Goal: Task Accomplishment & Management: Complete application form

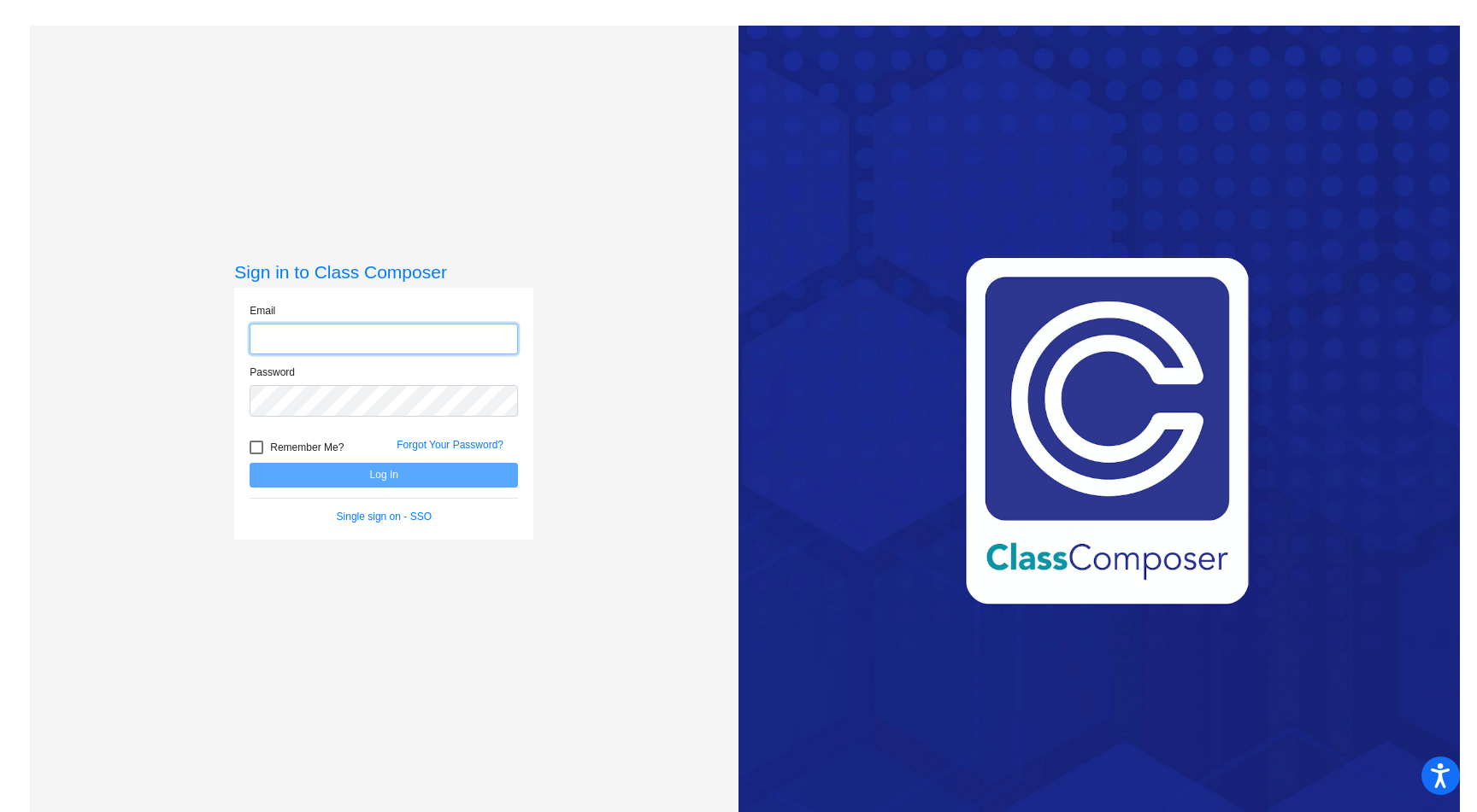
type input "[EMAIL_ADDRESS][DOMAIN_NAME]"
click at [323, 442] on span "Remember Me?" at bounding box center [306, 448] width 73 height 21
click at [256, 455] on input "Remember Me?" at bounding box center [255, 455] width 1 height 1
checkbox input "true"
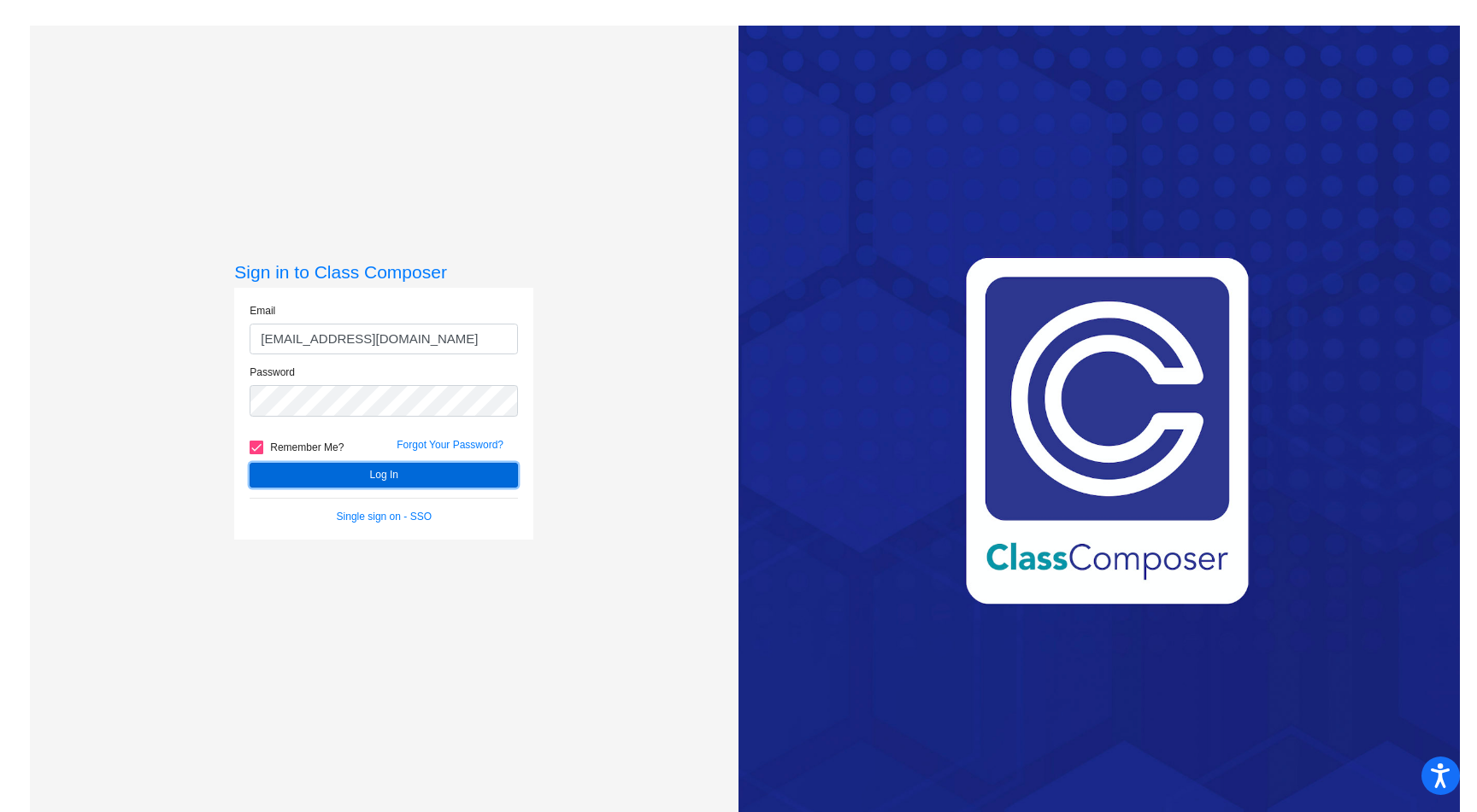
click at [389, 481] on button "Log In" at bounding box center [383, 475] width 268 height 25
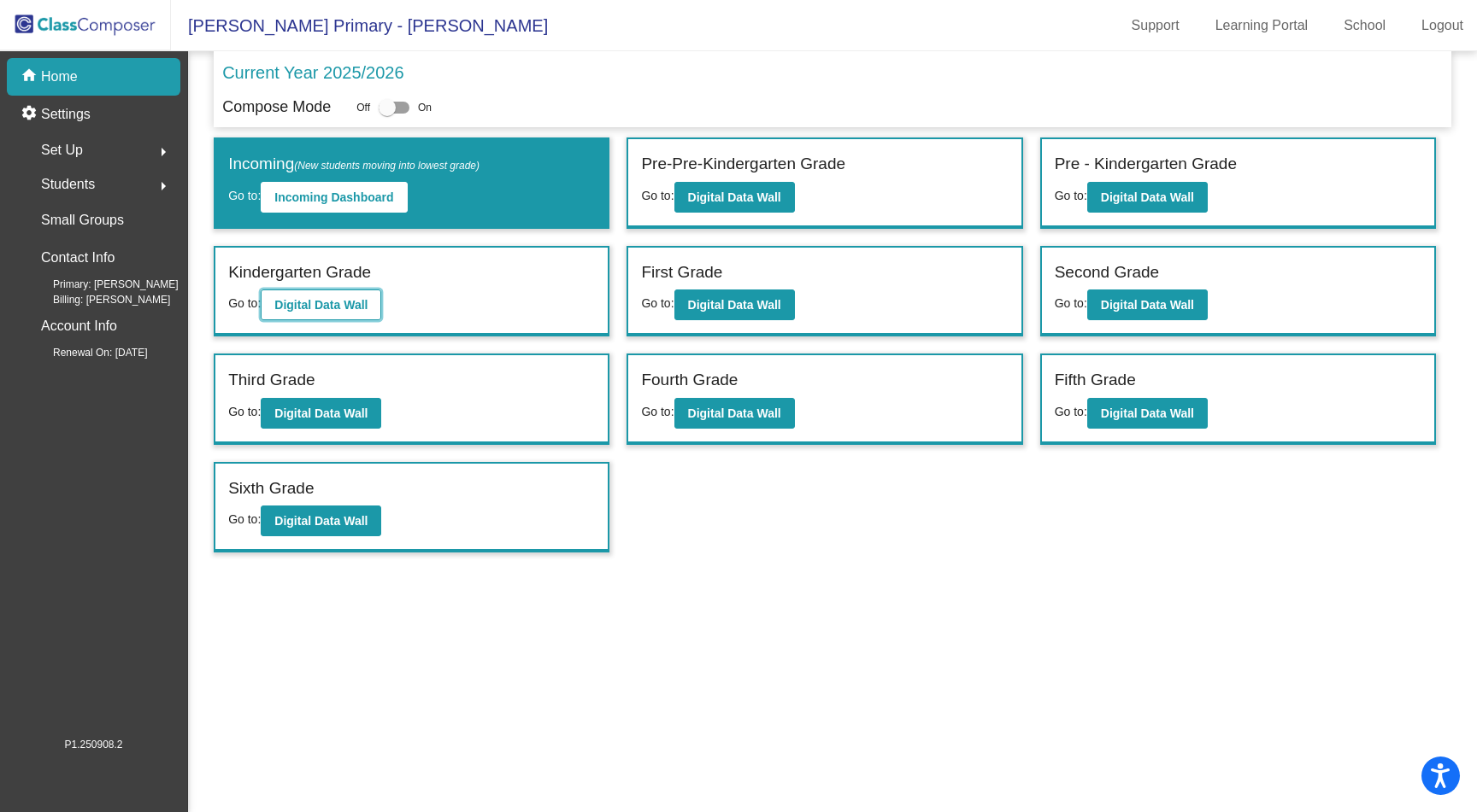
click at [340, 302] on b "Digital Data Wall" at bounding box center [321, 305] width 93 height 14
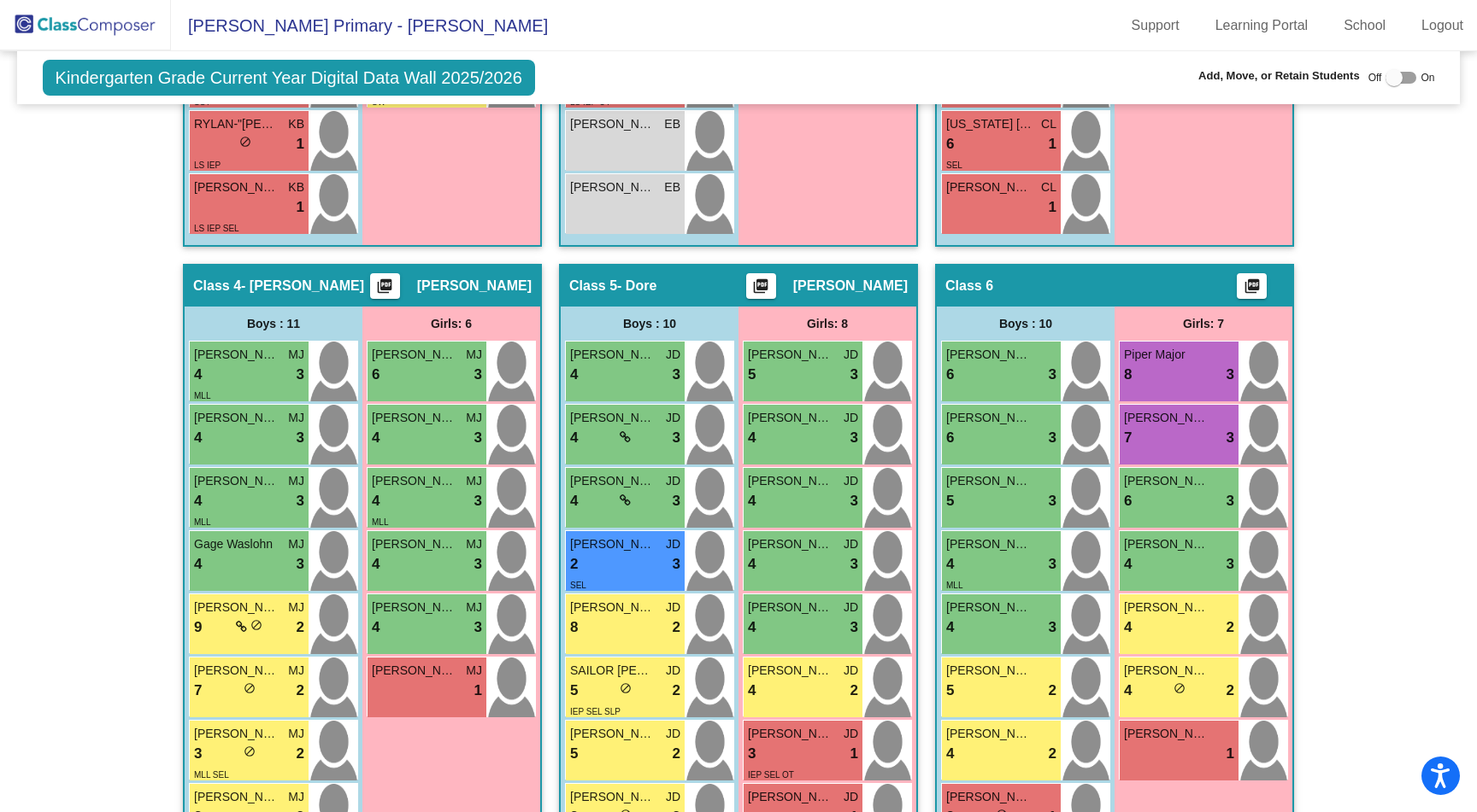
scroll to position [967, 0]
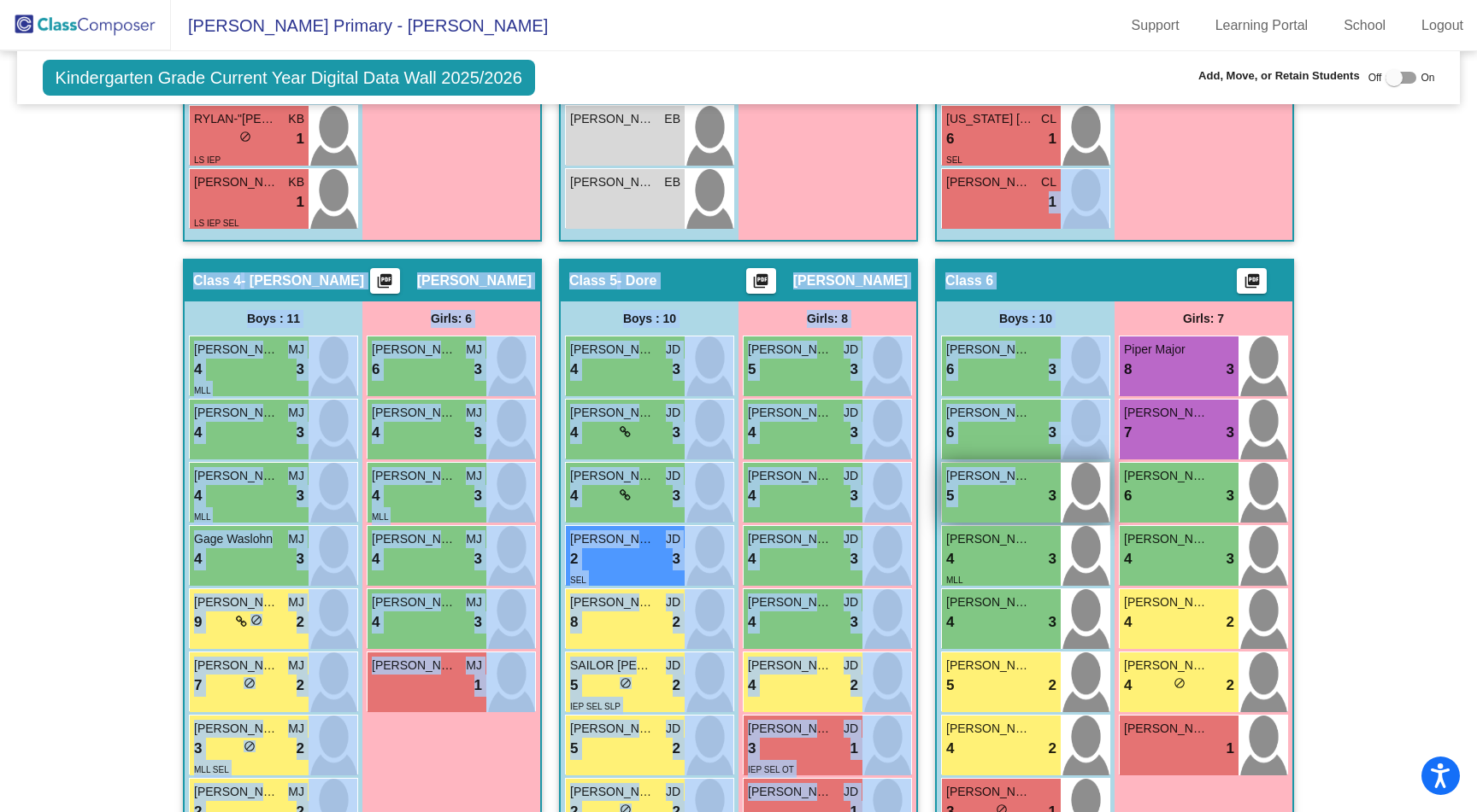
drag, startPoint x: 1010, startPoint y: 194, endPoint x: 1019, endPoint y: 472, distance: 278.1
click at [1019, 472] on div "Hallway - Hallway Class picture_as_pdf Add Student First Name Last Name Student…" at bounding box center [738, 290] width 1418 height 1535
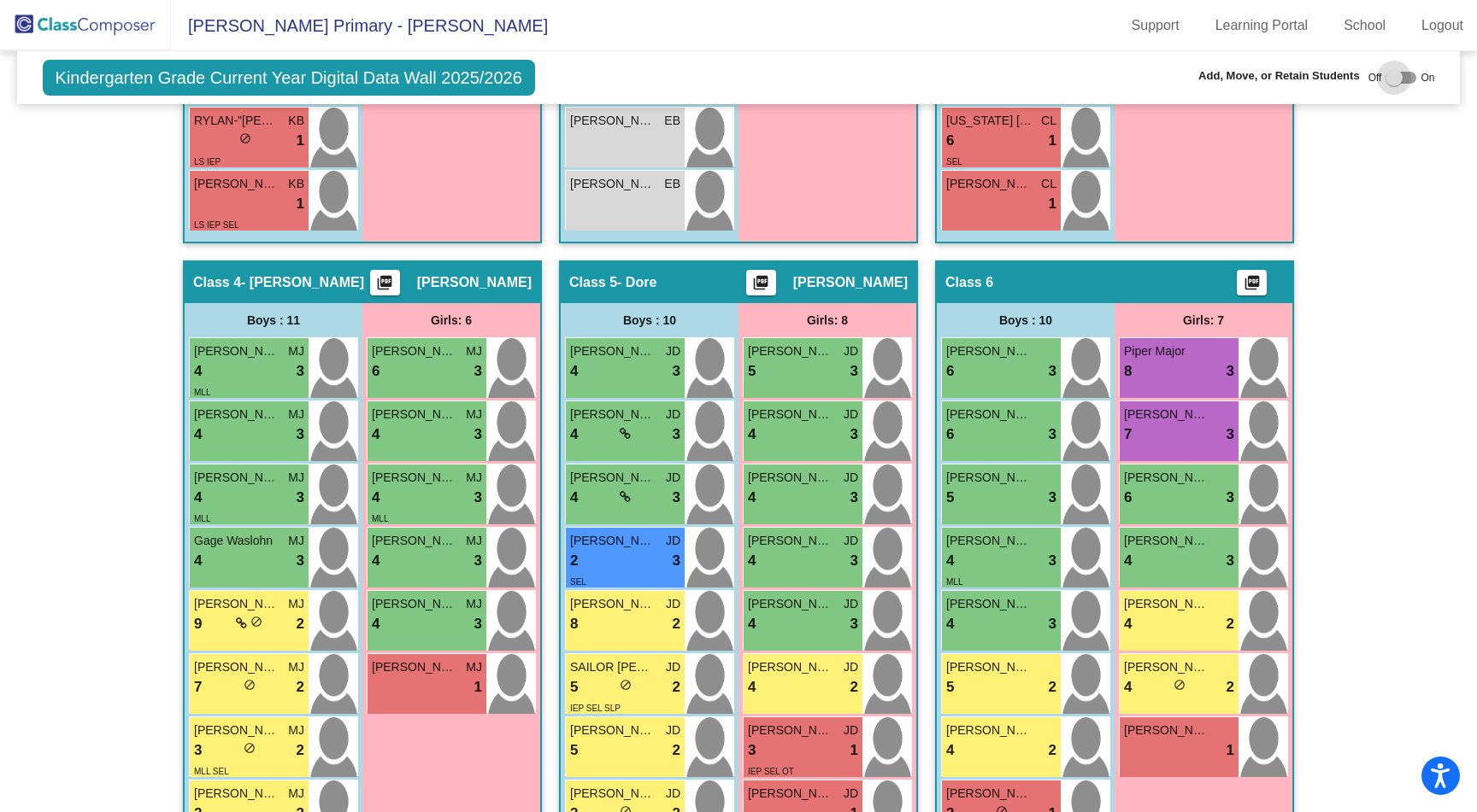
click at [1388, 76] on div at bounding box center [1394, 78] width 17 height 17
checkbox input "true"
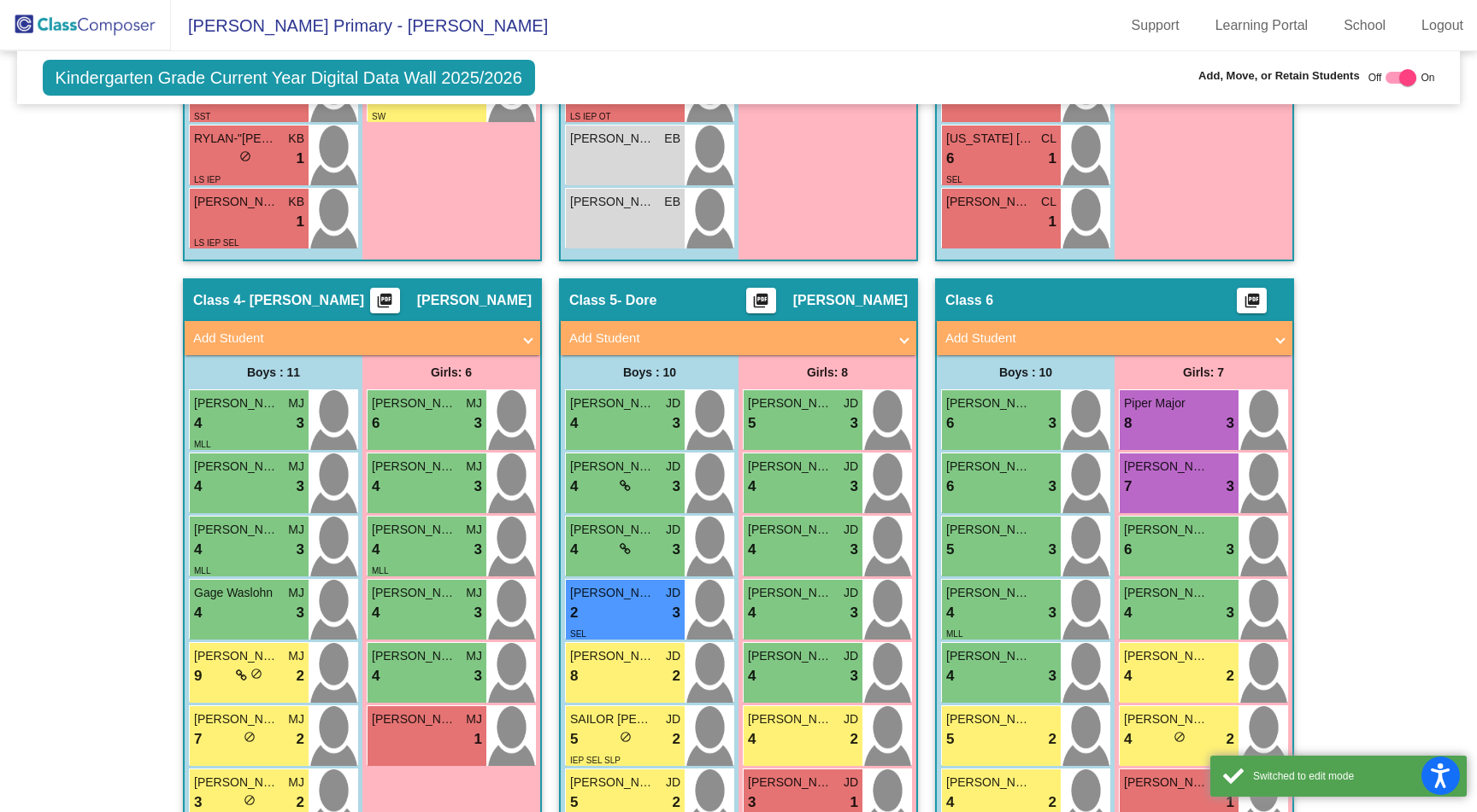
scroll to position [968, 0]
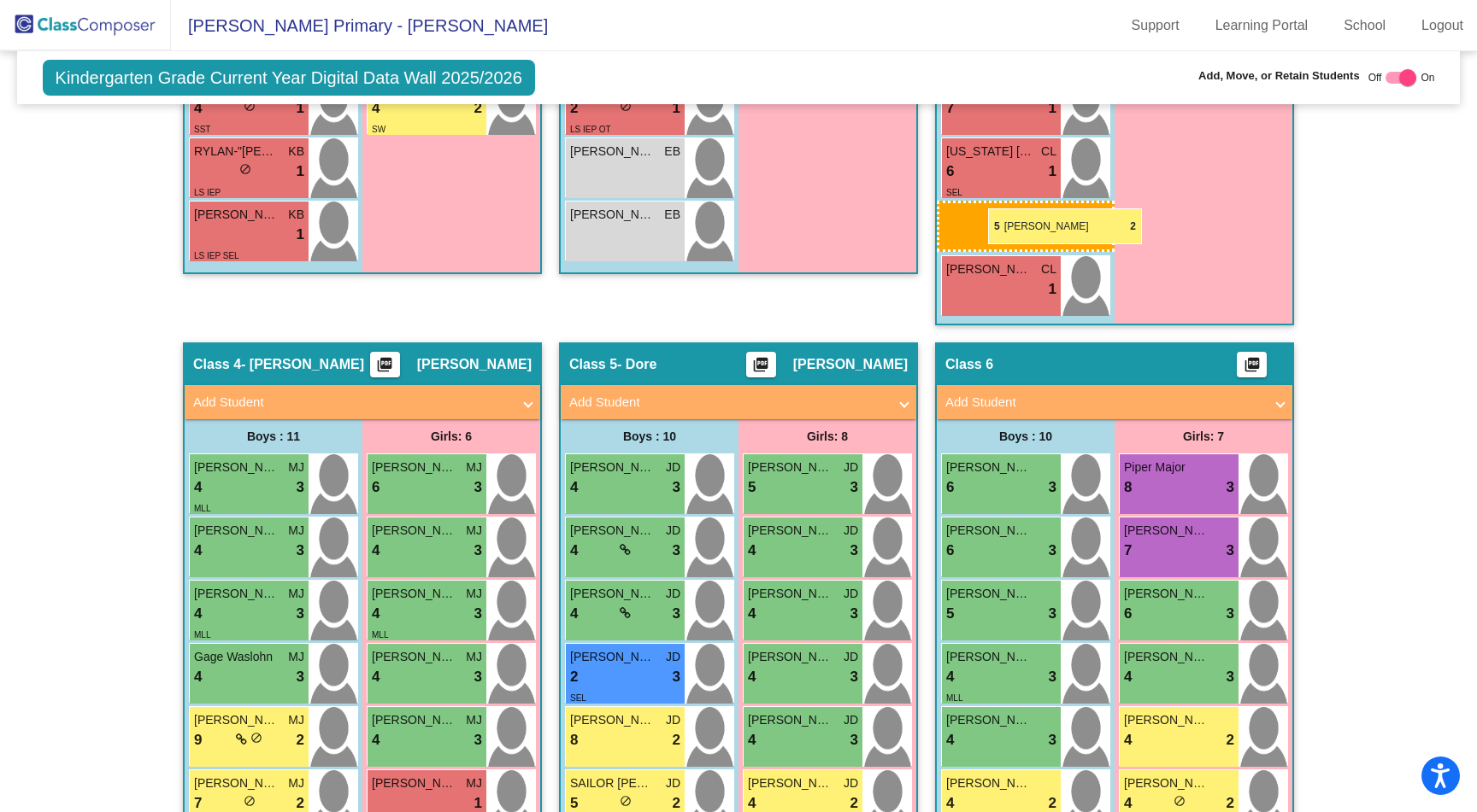
drag, startPoint x: 1016, startPoint y: 739, endPoint x: 979, endPoint y: 209, distance: 531.3
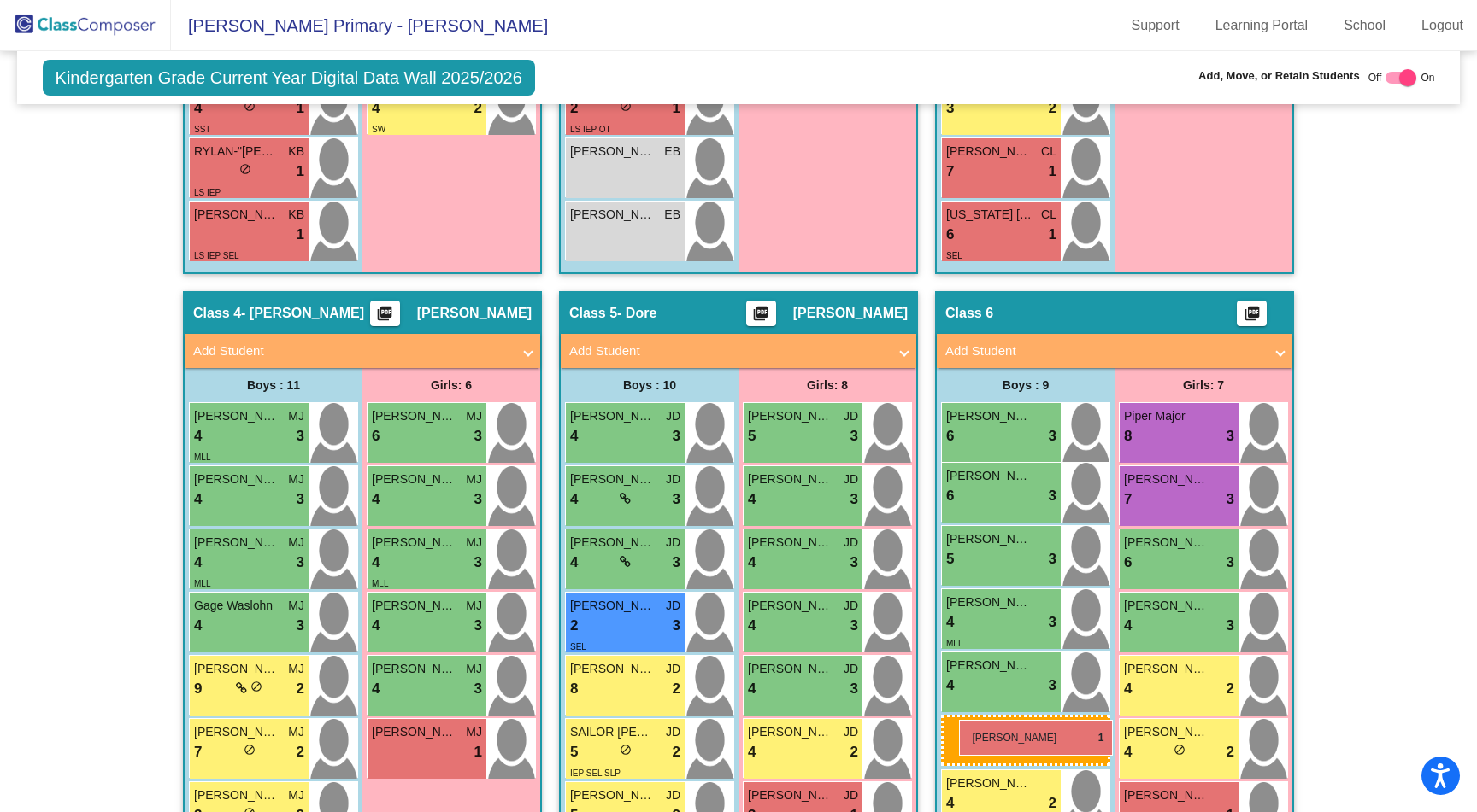
drag, startPoint x: 1010, startPoint y: 281, endPoint x: 959, endPoint y: 720, distance: 442.0
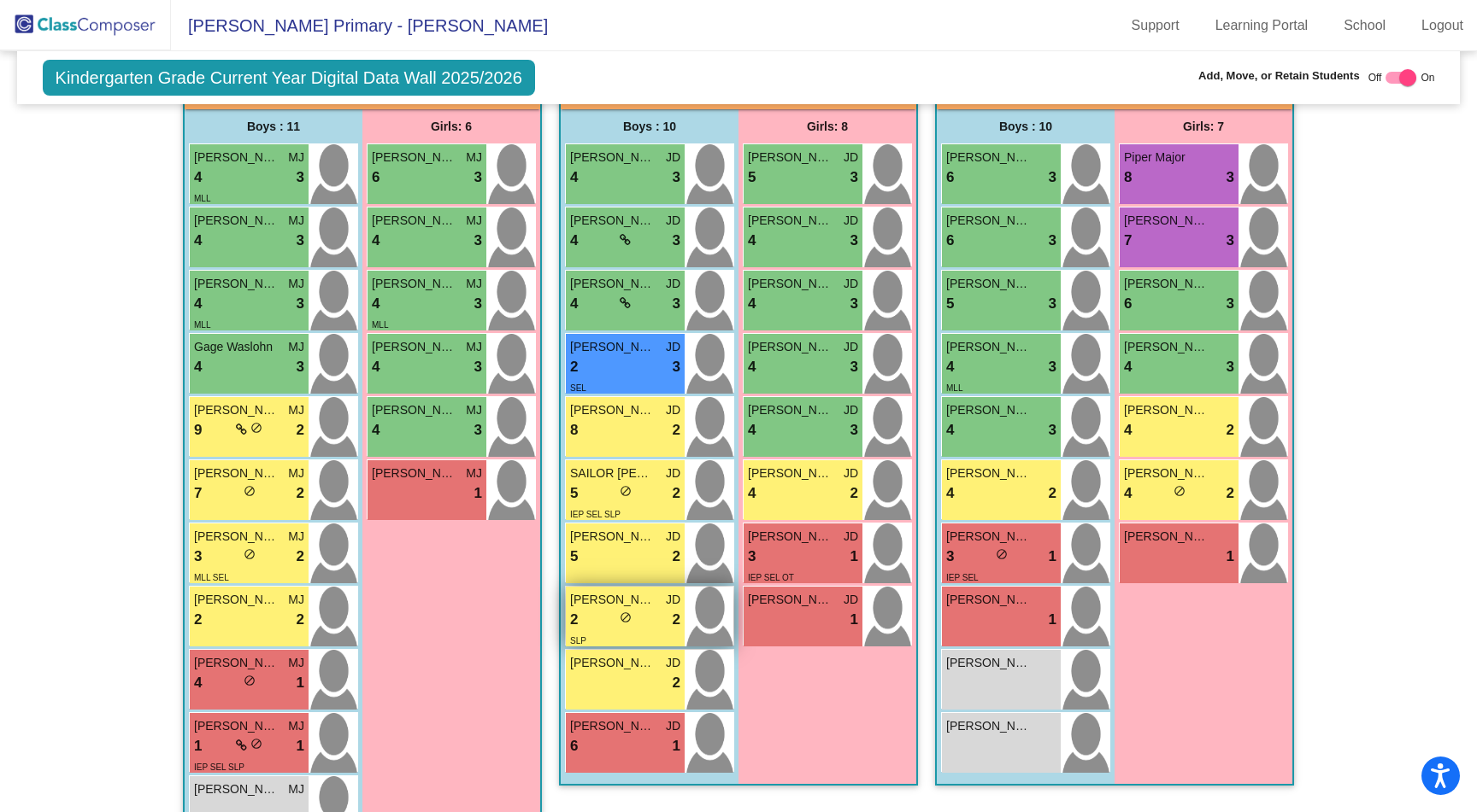
scroll to position [1279, 0]
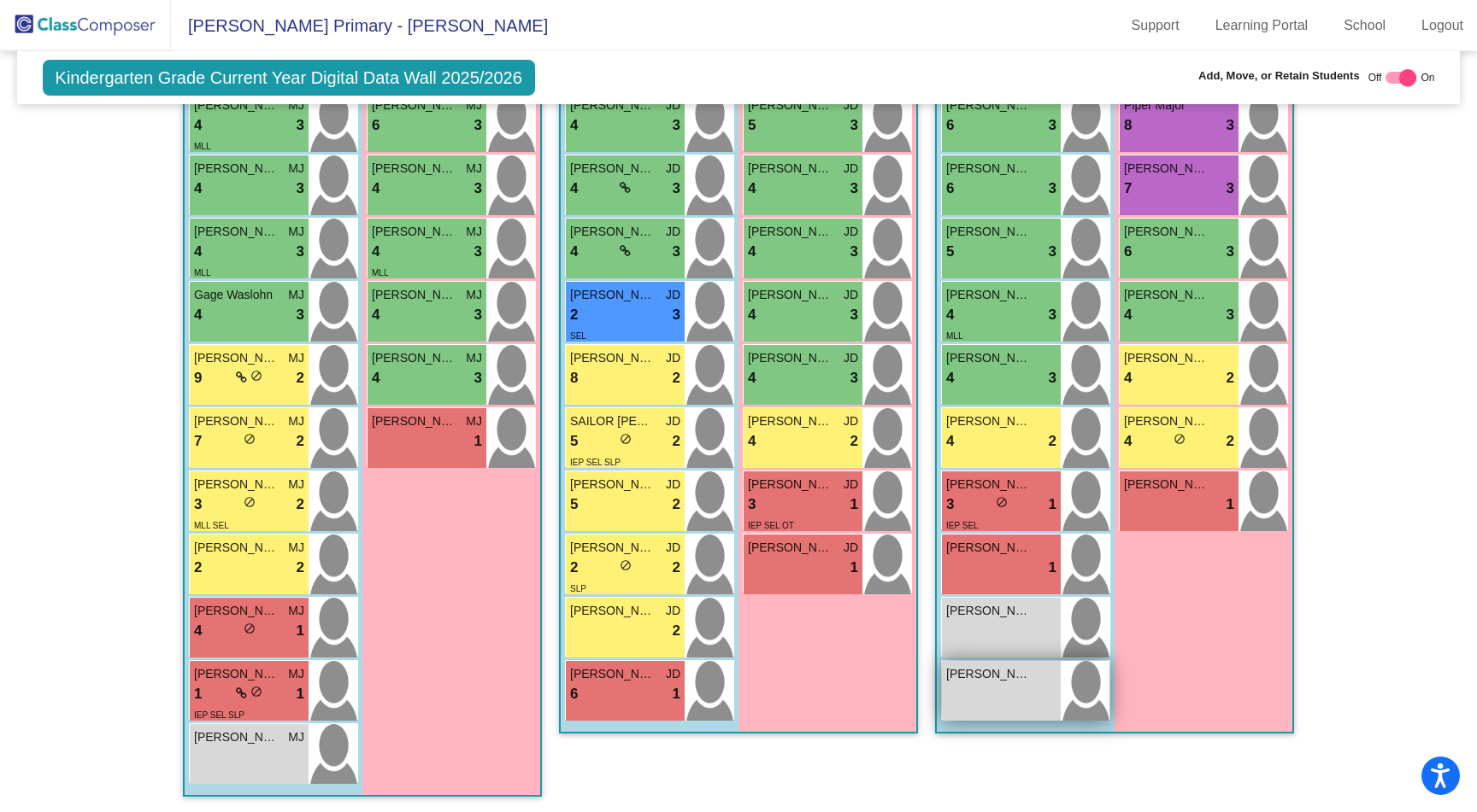
click at [1088, 685] on img at bounding box center [1085, 691] width 49 height 60
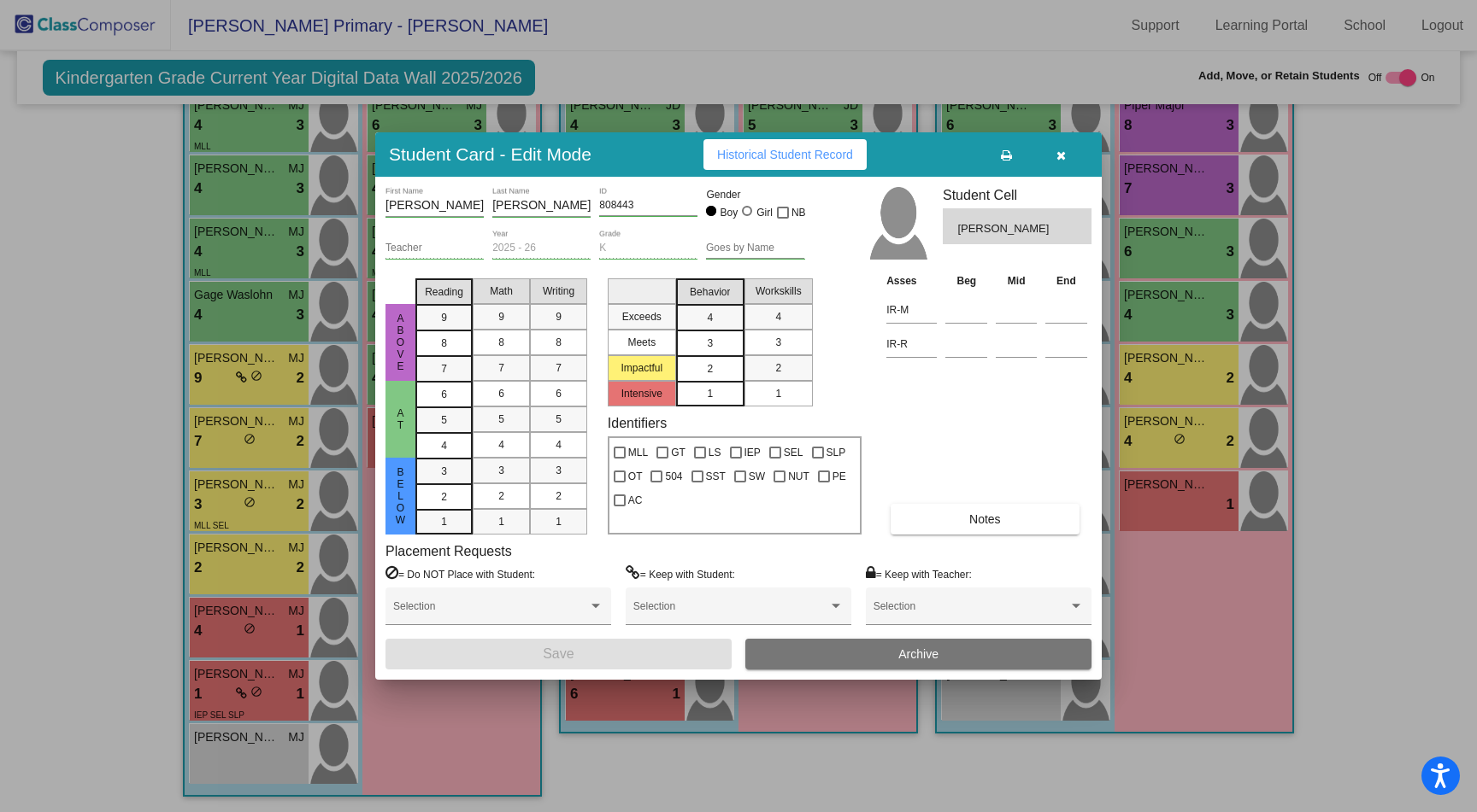
click at [704, 373] on div "2" at bounding box center [709, 369] width 34 height 26
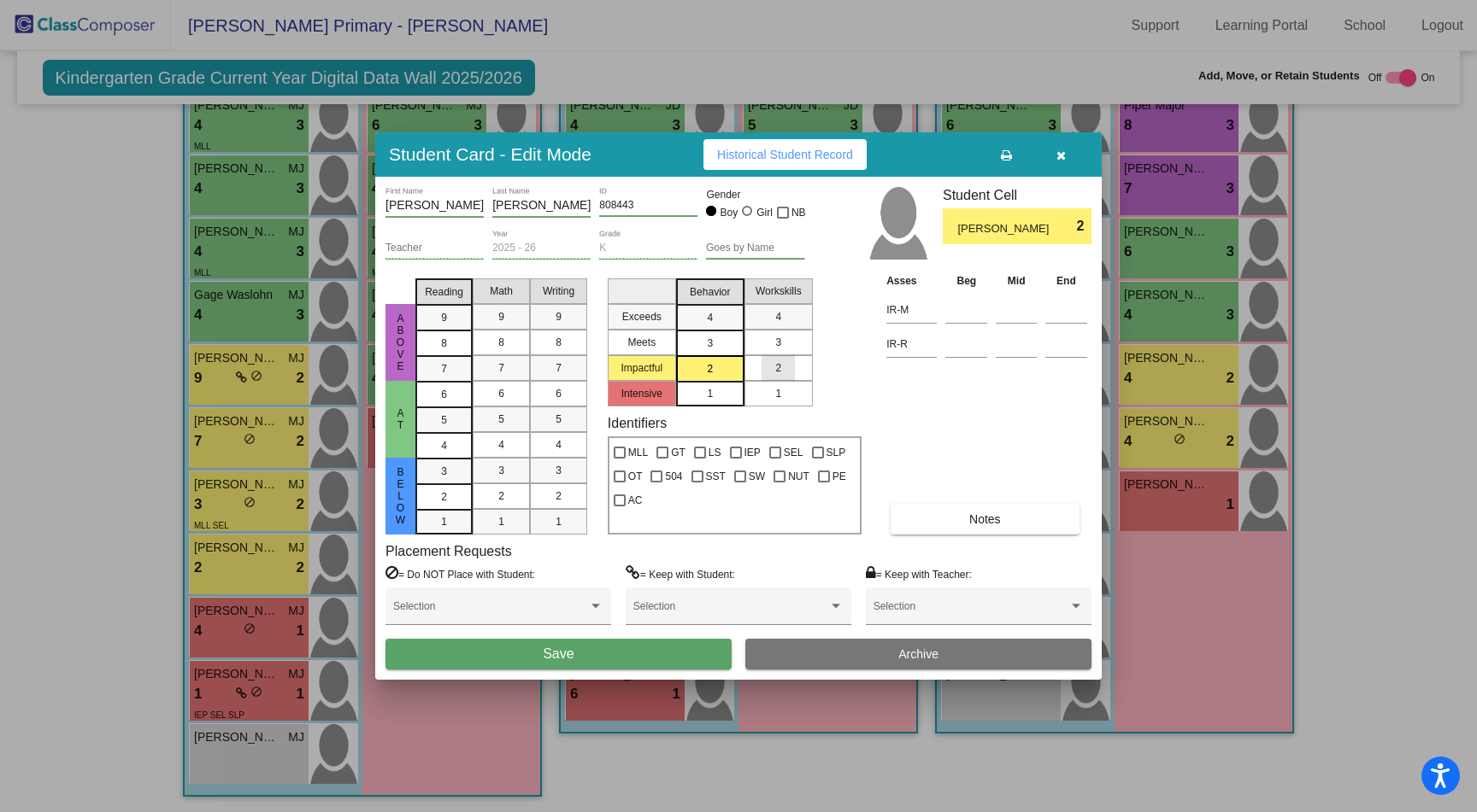
click at [765, 369] on div "2" at bounding box center [778, 368] width 34 height 26
click at [450, 473] on div "3" at bounding box center [444, 472] width 34 height 26
click at [452, 501] on div "2" at bounding box center [444, 498] width 34 height 26
click at [499, 500] on span "2" at bounding box center [500, 497] width 6 height 15
click at [549, 498] on div "2" at bounding box center [558, 497] width 34 height 26
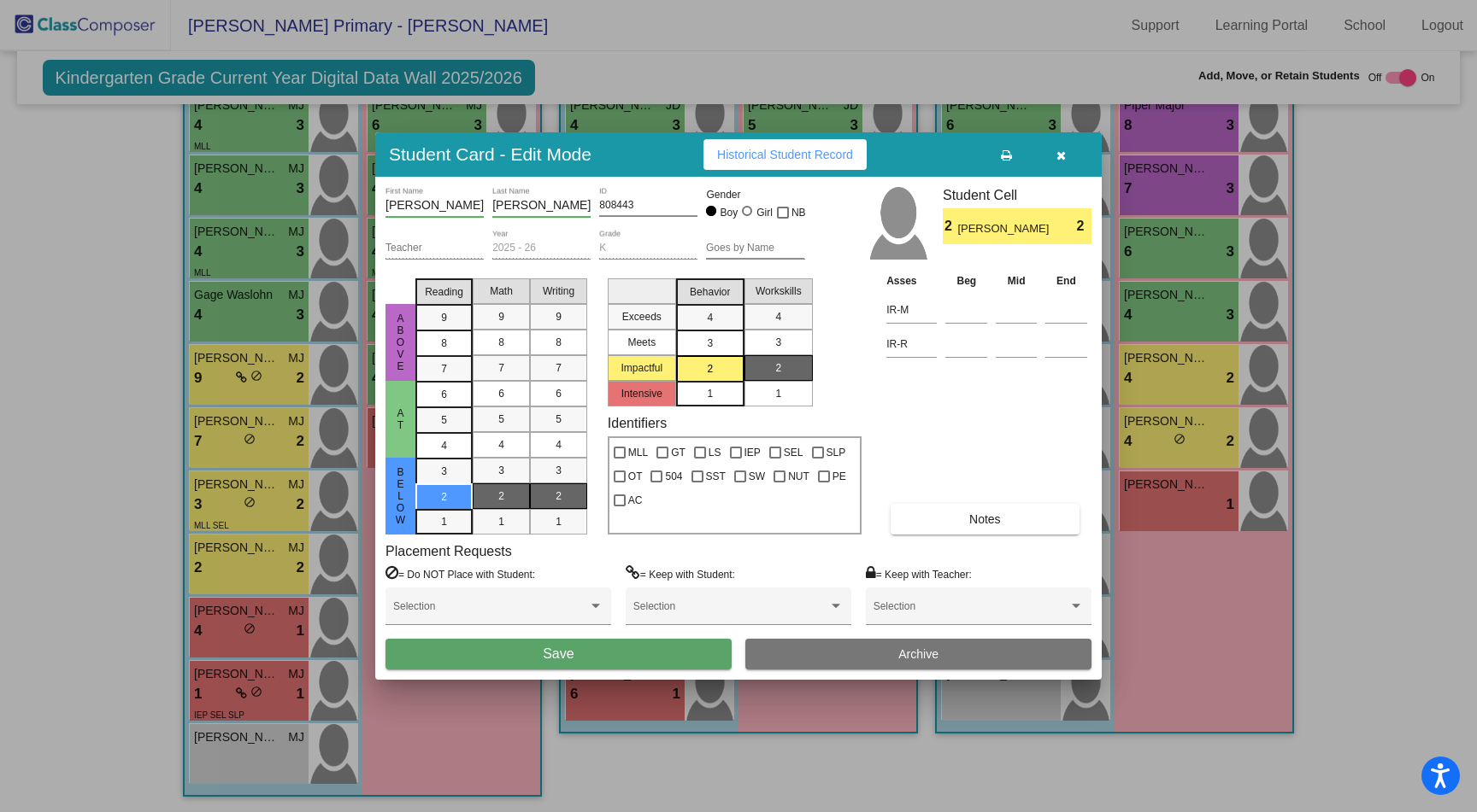
click at [560, 655] on span "Save" at bounding box center [558, 653] width 31 height 15
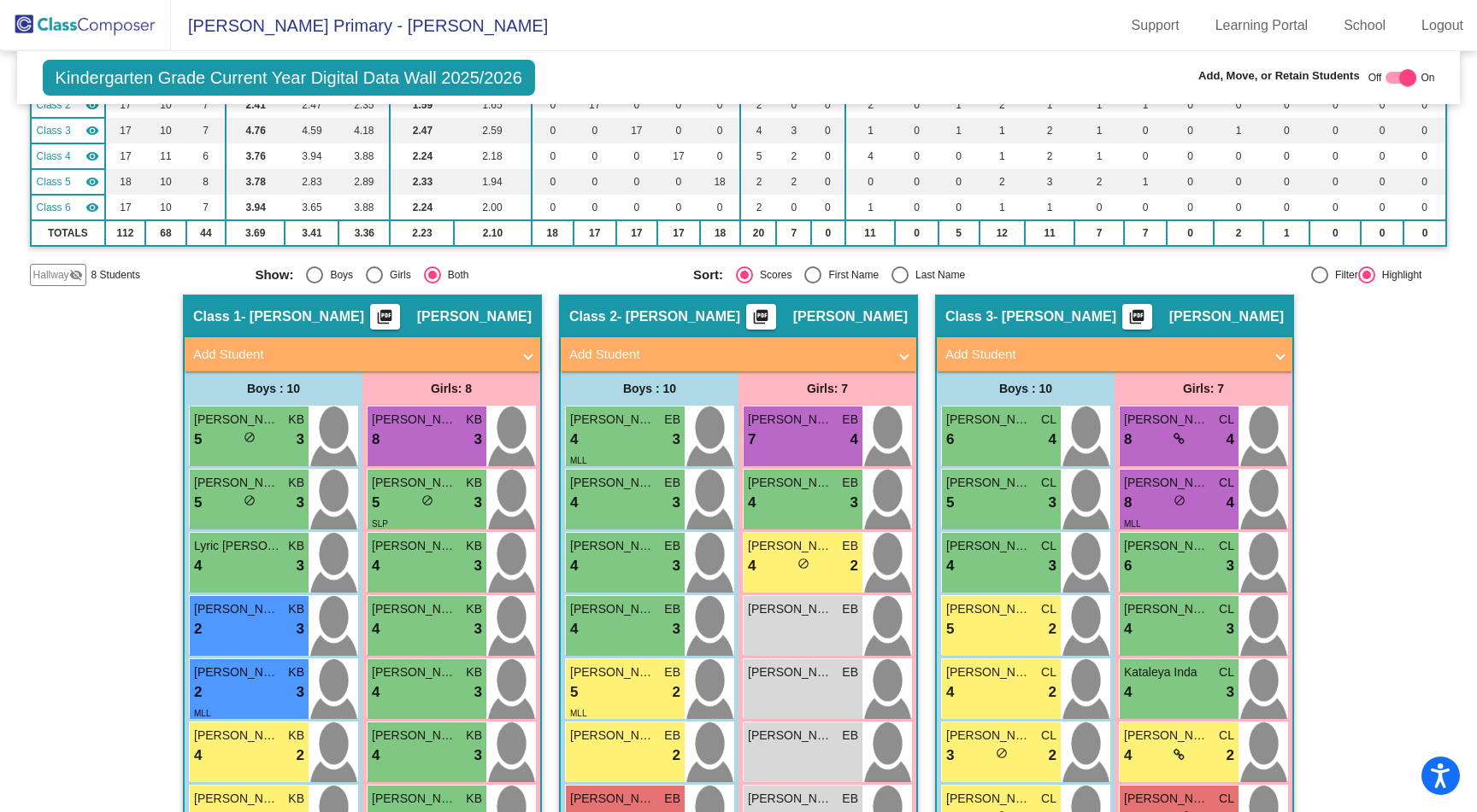
scroll to position [0, 0]
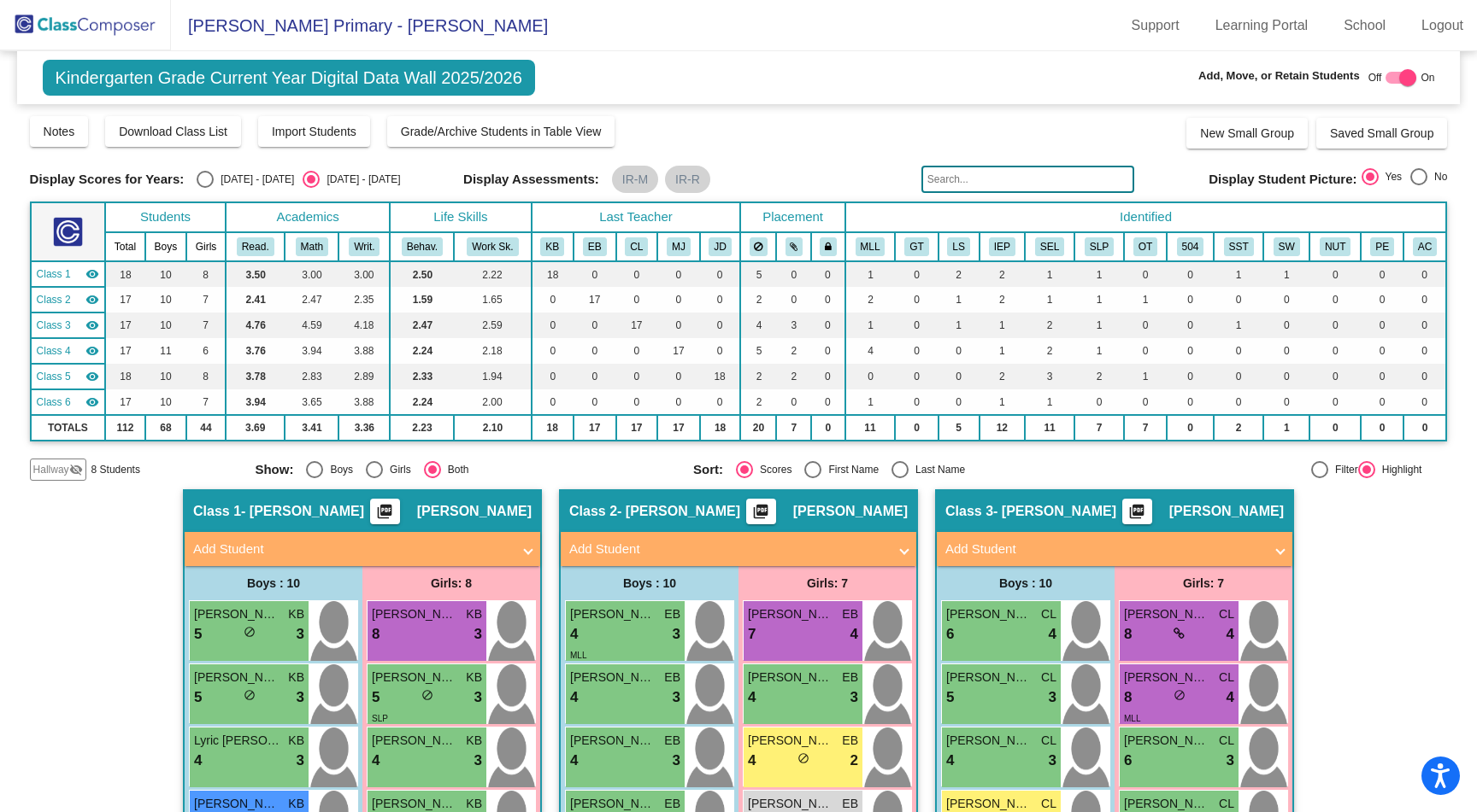
click at [110, 23] on img at bounding box center [85, 25] width 171 height 51
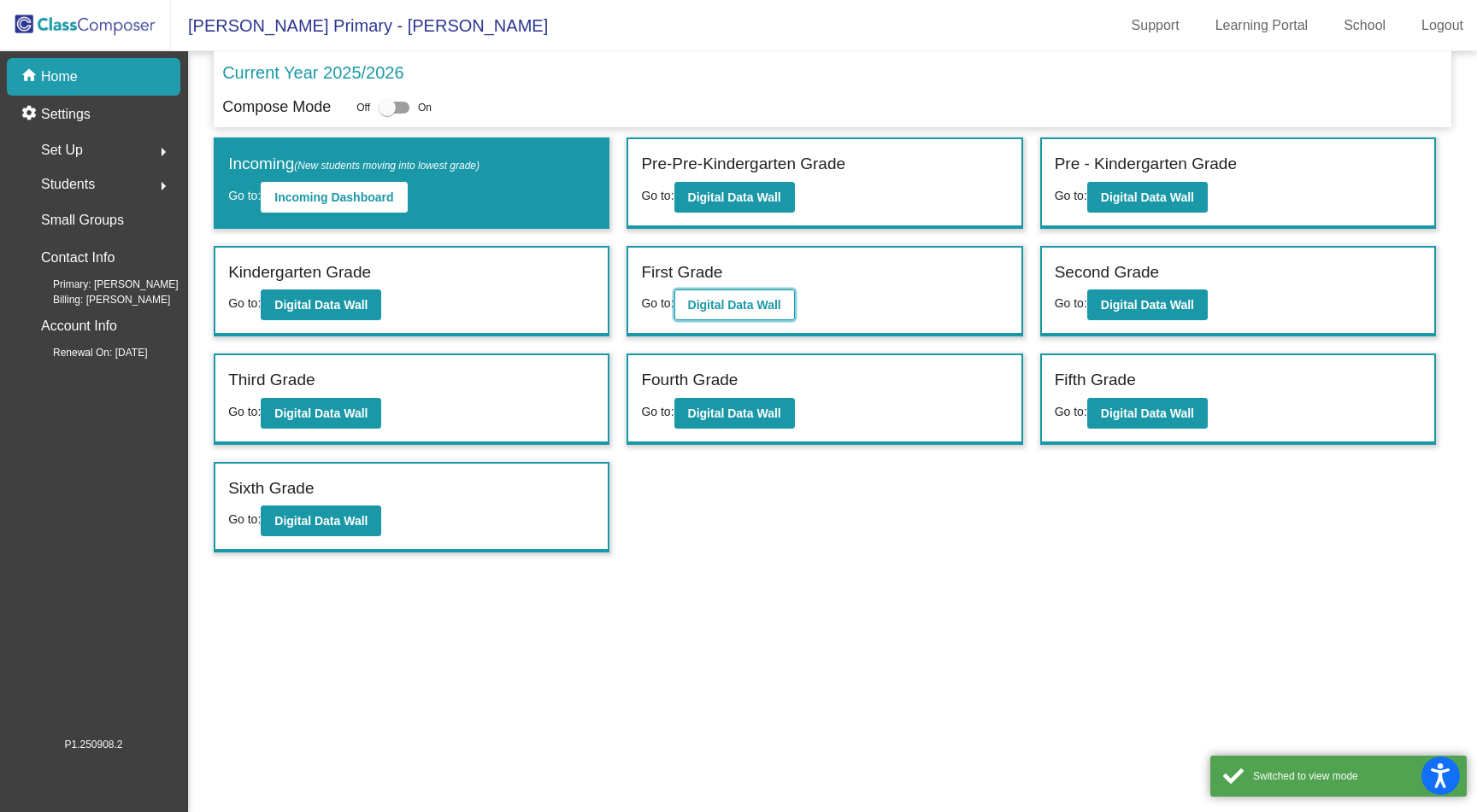
click at [752, 306] on b "Digital Data Wall" at bounding box center [734, 305] width 93 height 14
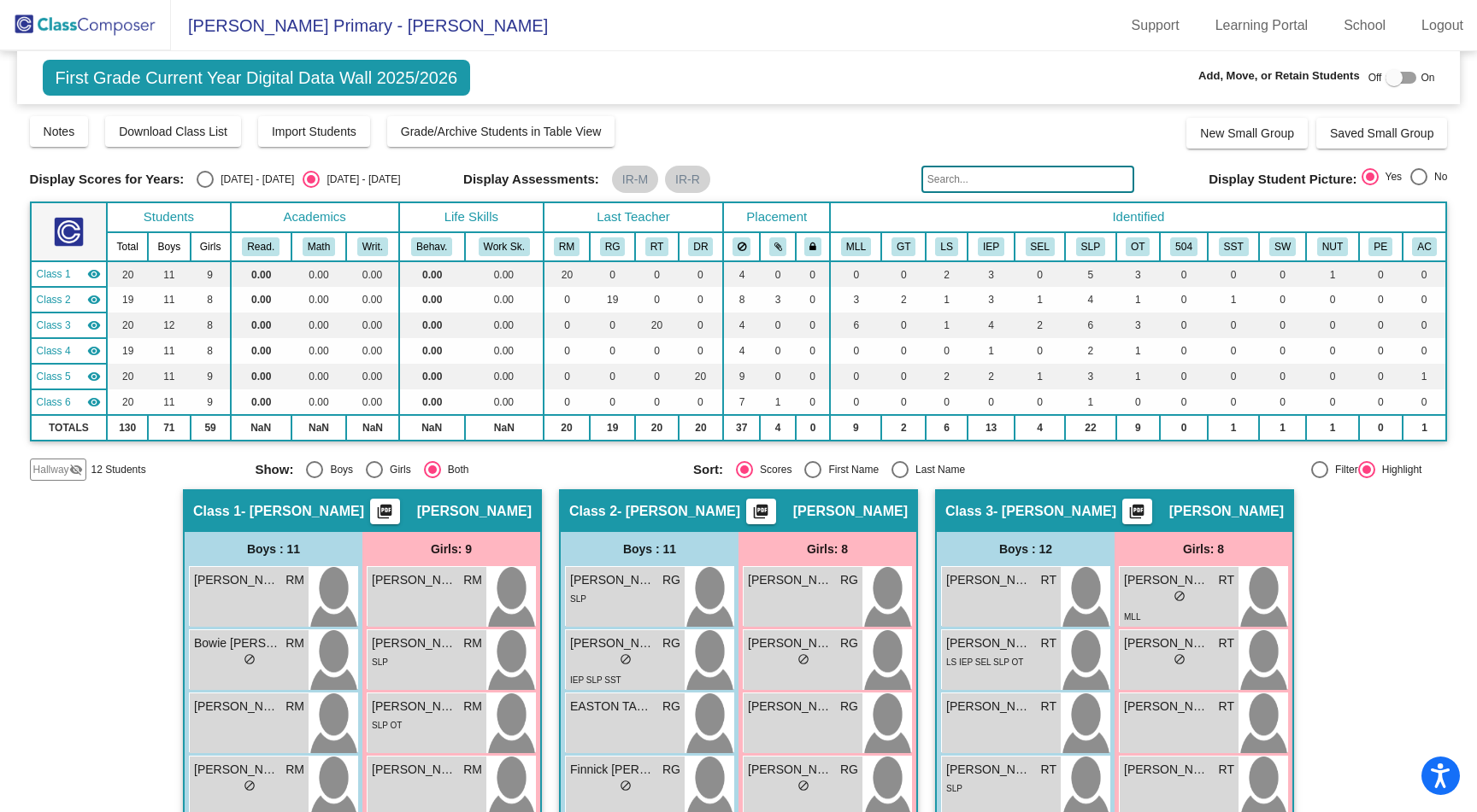
click at [203, 180] on div "Select an option" at bounding box center [205, 180] width 17 height 17
click at [205, 188] on input "[DATE] - [DATE]" at bounding box center [205, 188] width 1 height 1
radio input "true"
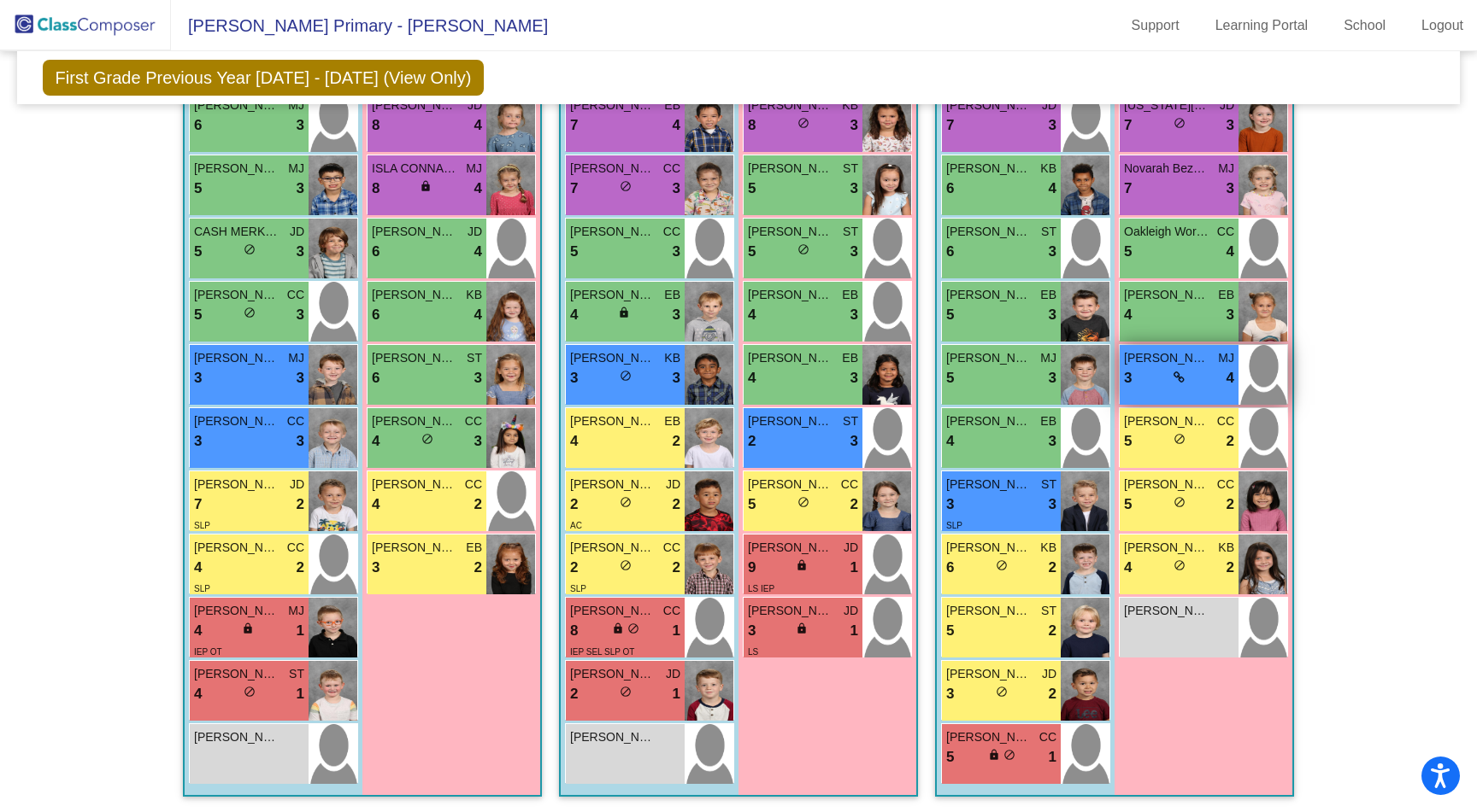
scroll to position [1334, 0]
click at [960, 547] on span "[PERSON_NAME]" at bounding box center [988, 547] width 85 height 18
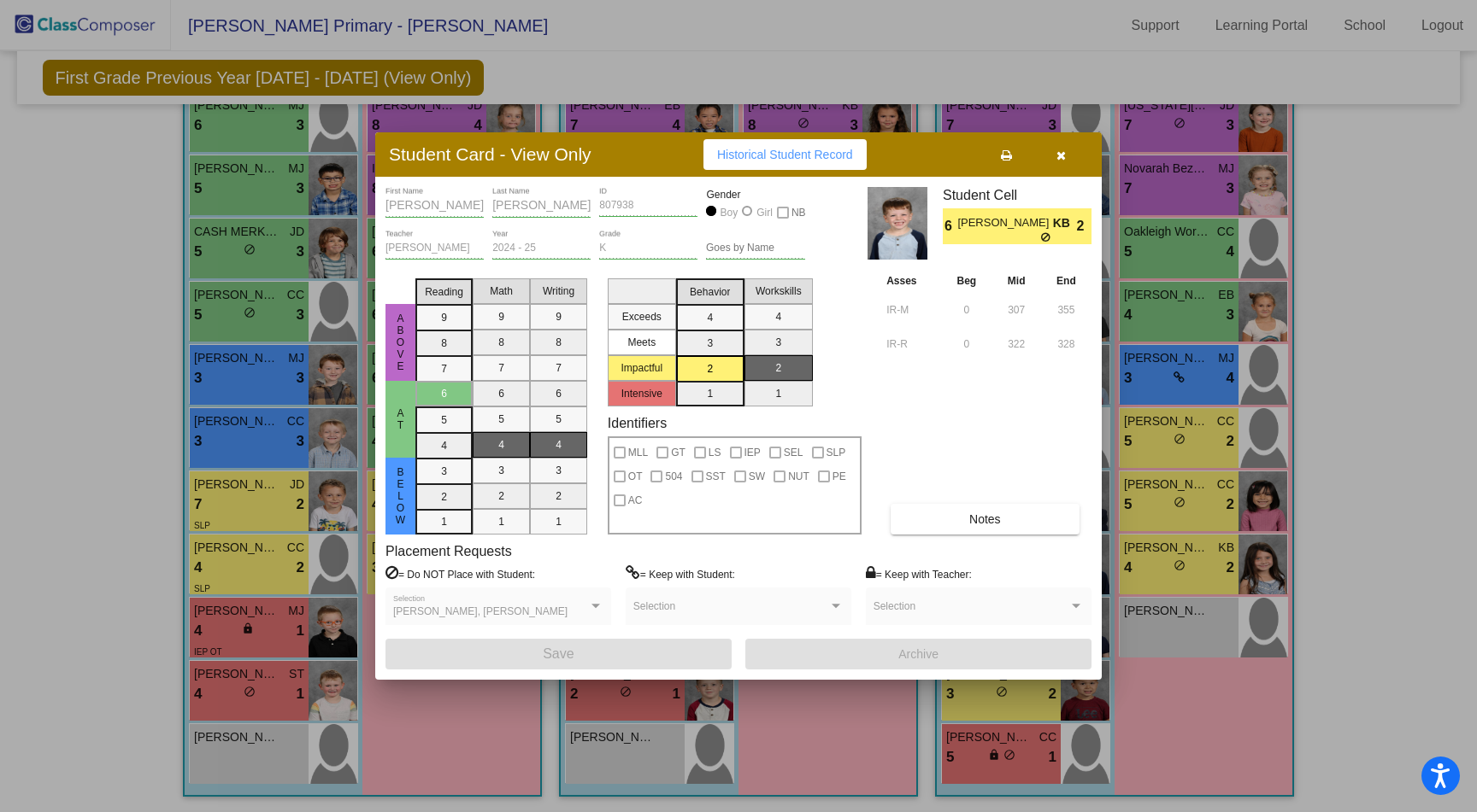
click at [681, 405] on mat-selection-list "Behavior 4 3 2 1" at bounding box center [710, 339] width 69 height 135
click at [697, 397] on mat-selection-list "Behavior 4 3 2 1" at bounding box center [710, 339] width 69 height 135
click at [714, 391] on mat-selection-list "Behavior 4 3 2 1" at bounding box center [710, 339] width 69 height 135
click at [1052, 168] on button "button" at bounding box center [1061, 155] width 55 height 31
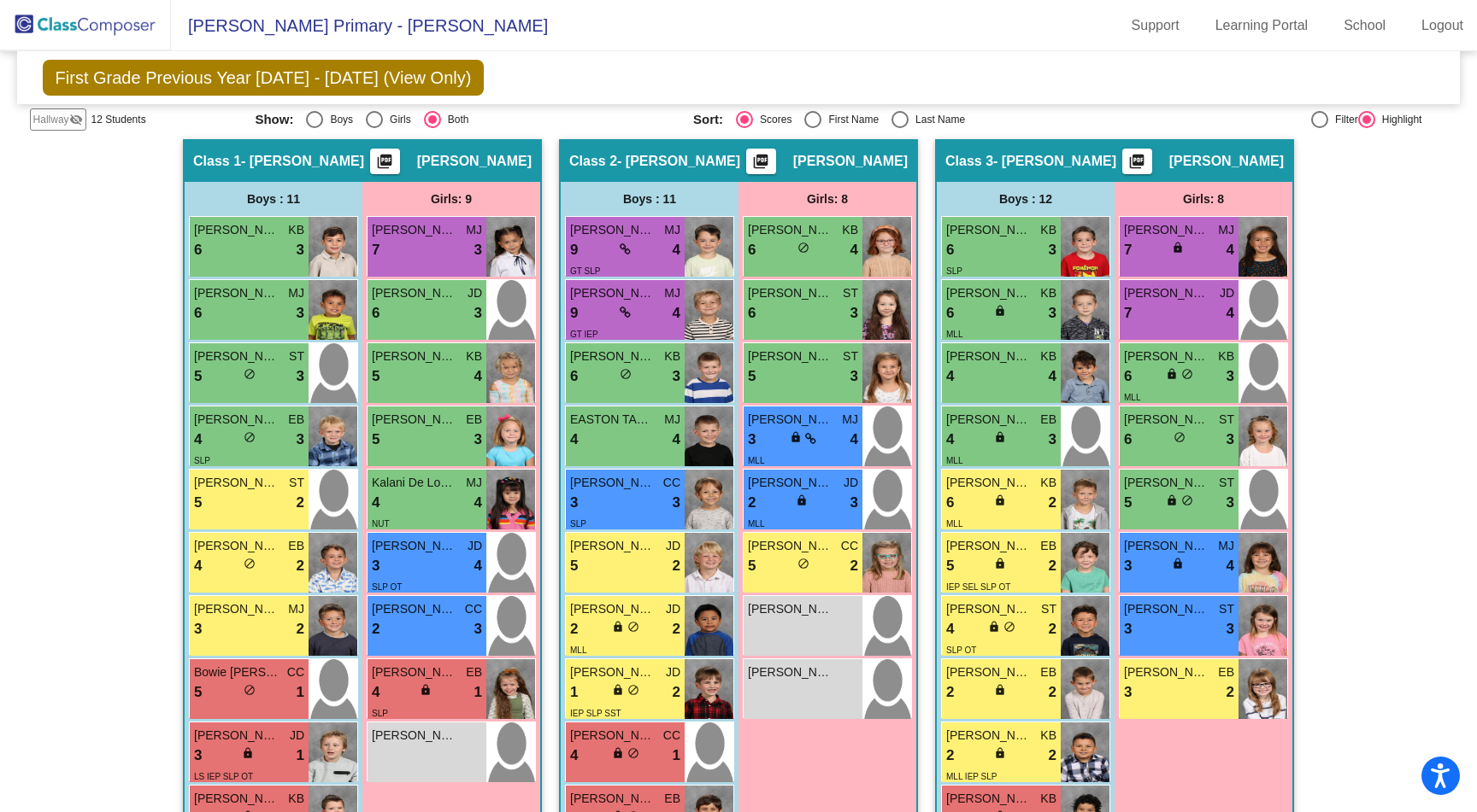
scroll to position [0, 0]
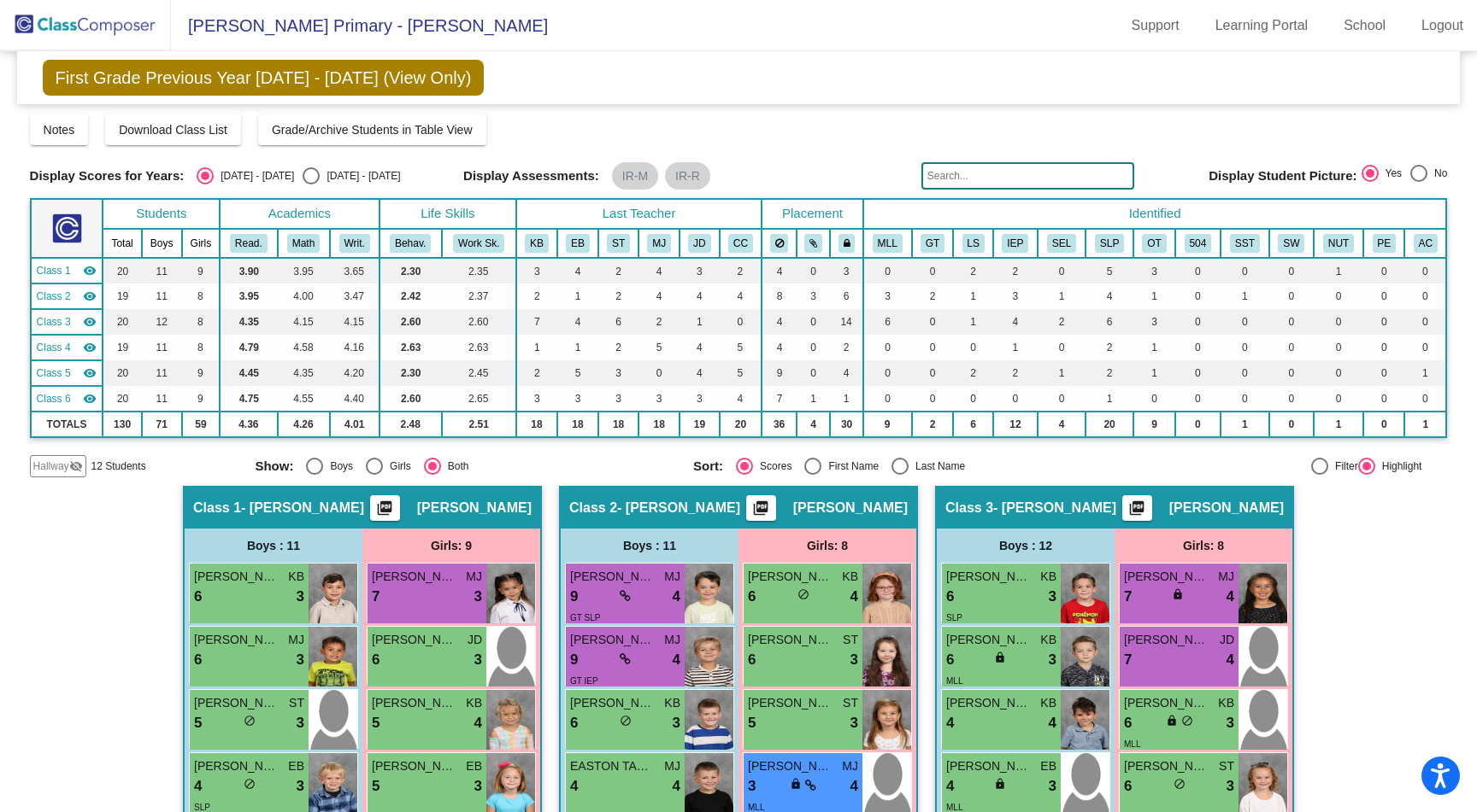
click at [303, 174] on div "Select an option" at bounding box center [311, 176] width 17 height 17
click at [310, 185] on input "[DATE] - [DATE]" at bounding box center [310, 185] width 1 height 1
radio input "true"
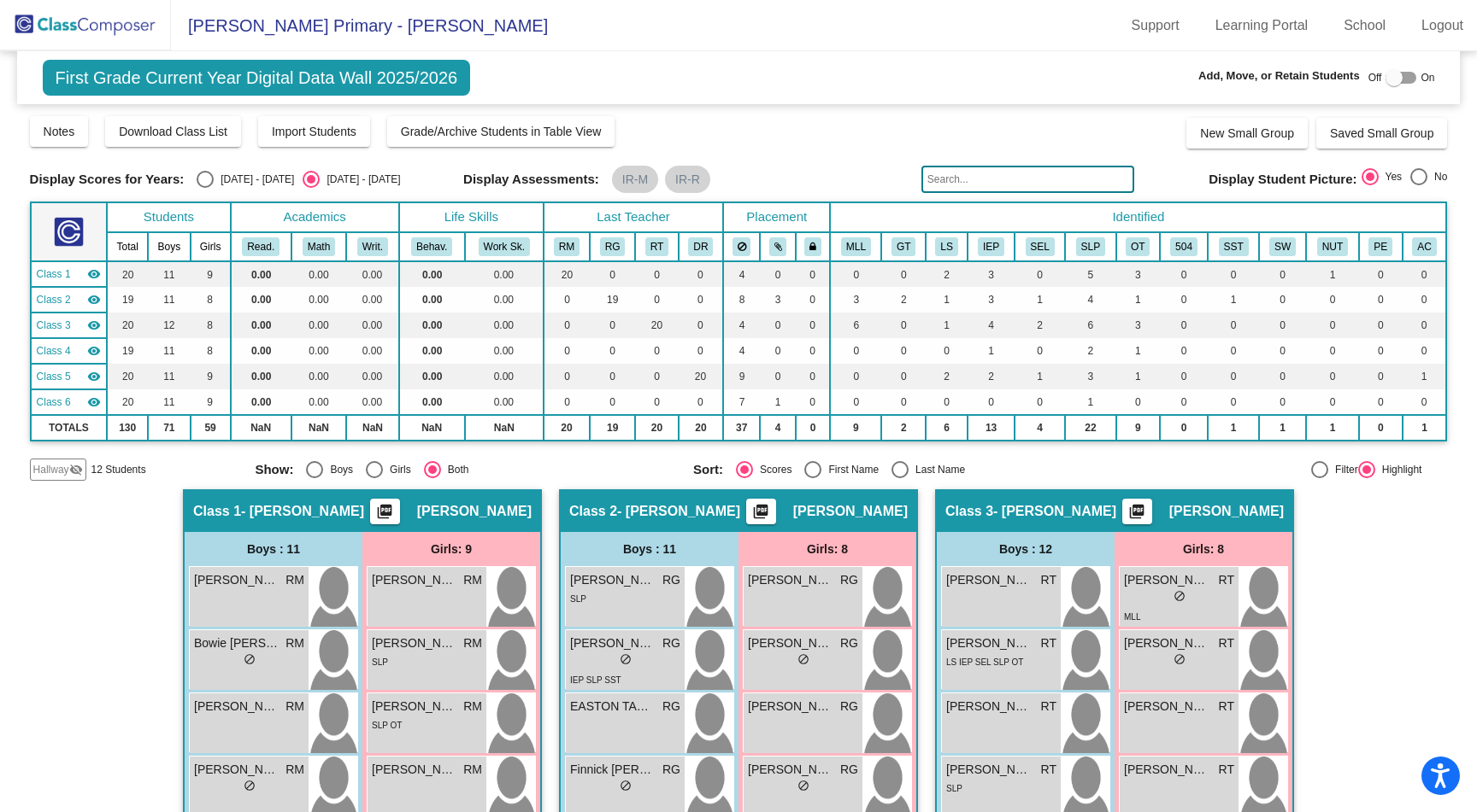
click at [1388, 82] on div at bounding box center [1394, 78] width 17 height 17
checkbox input "true"
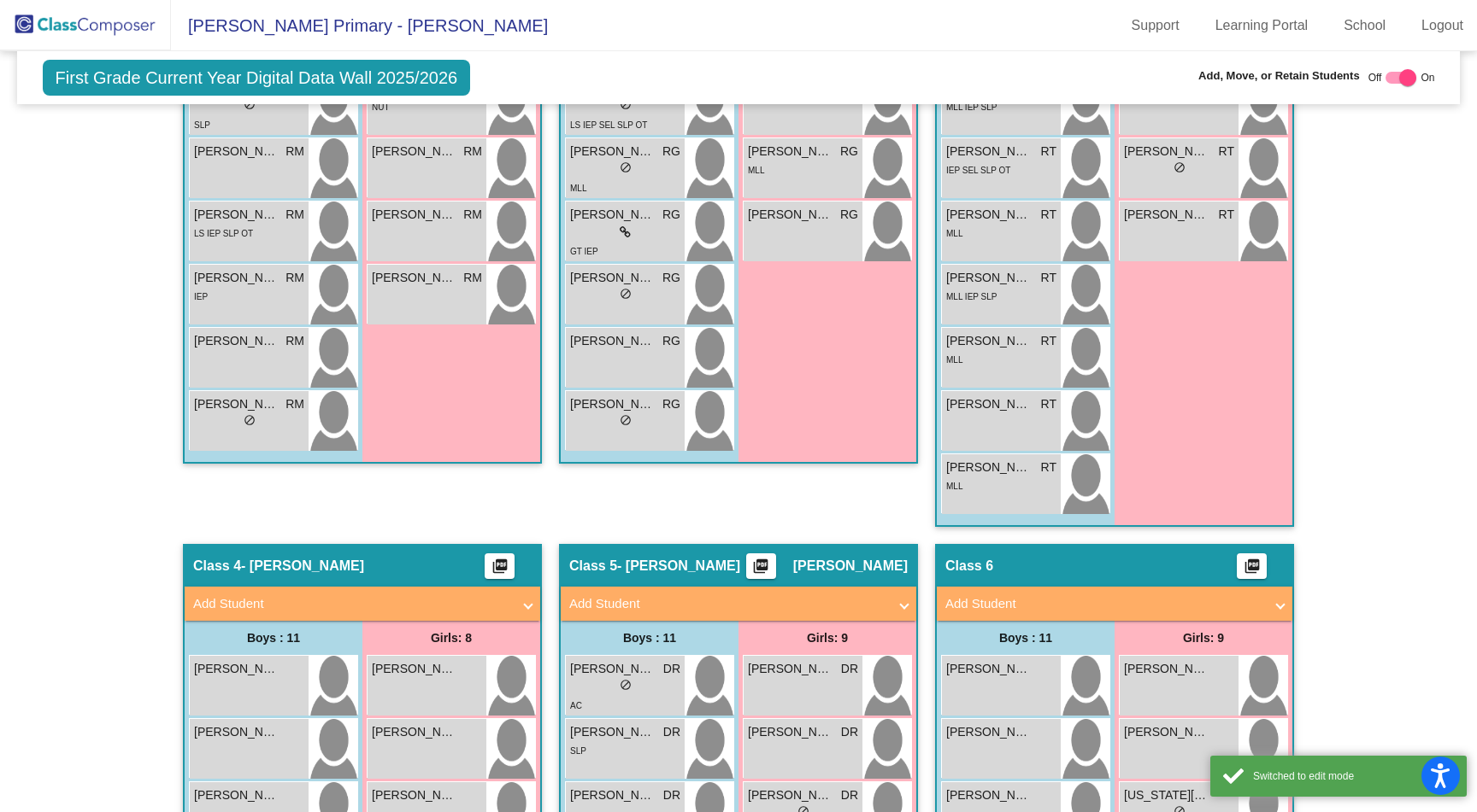
scroll to position [1406, 0]
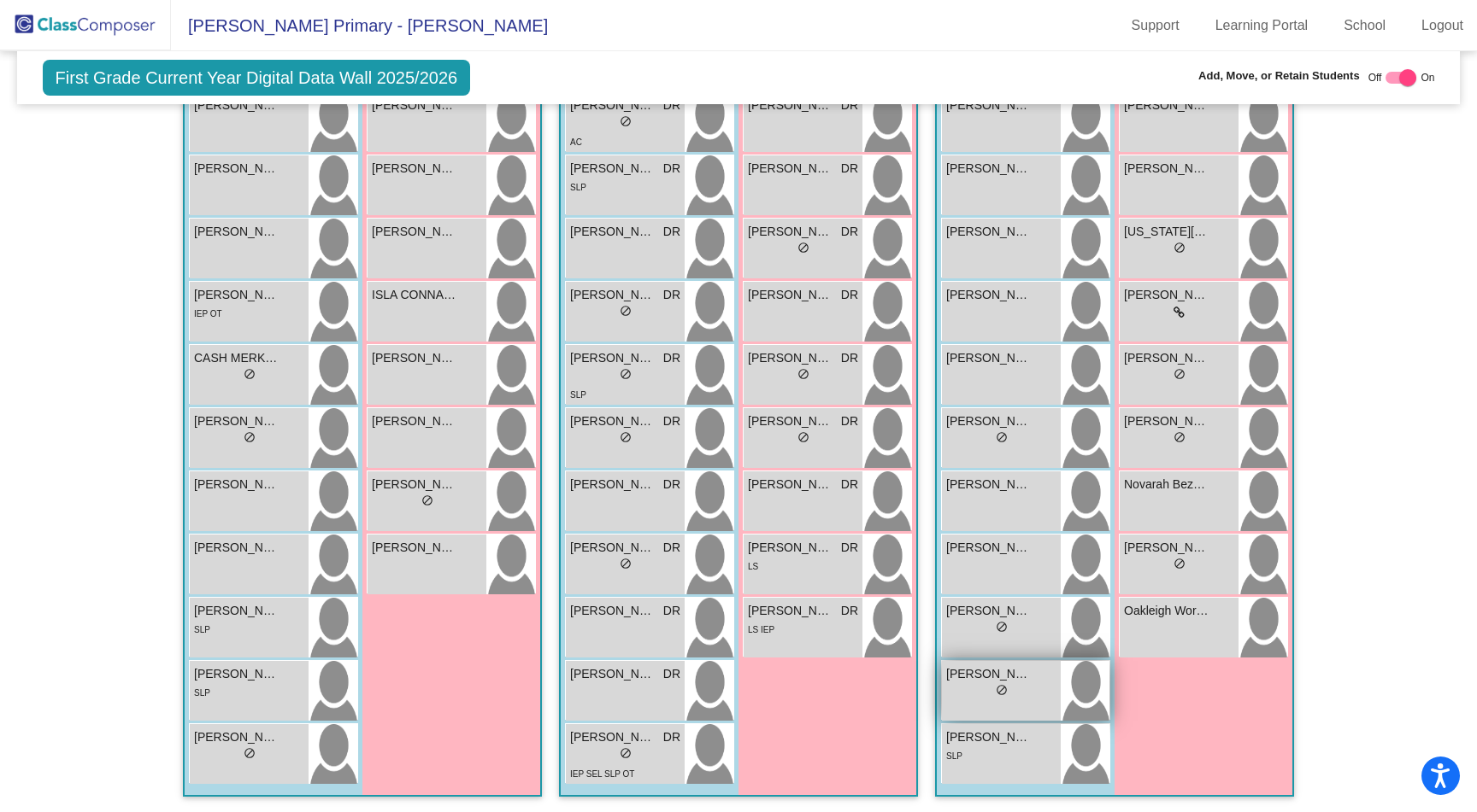
click at [1029, 694] on div "lock do_not_disturb_alt" at bounding box center [1001, 692] width 110 height 18
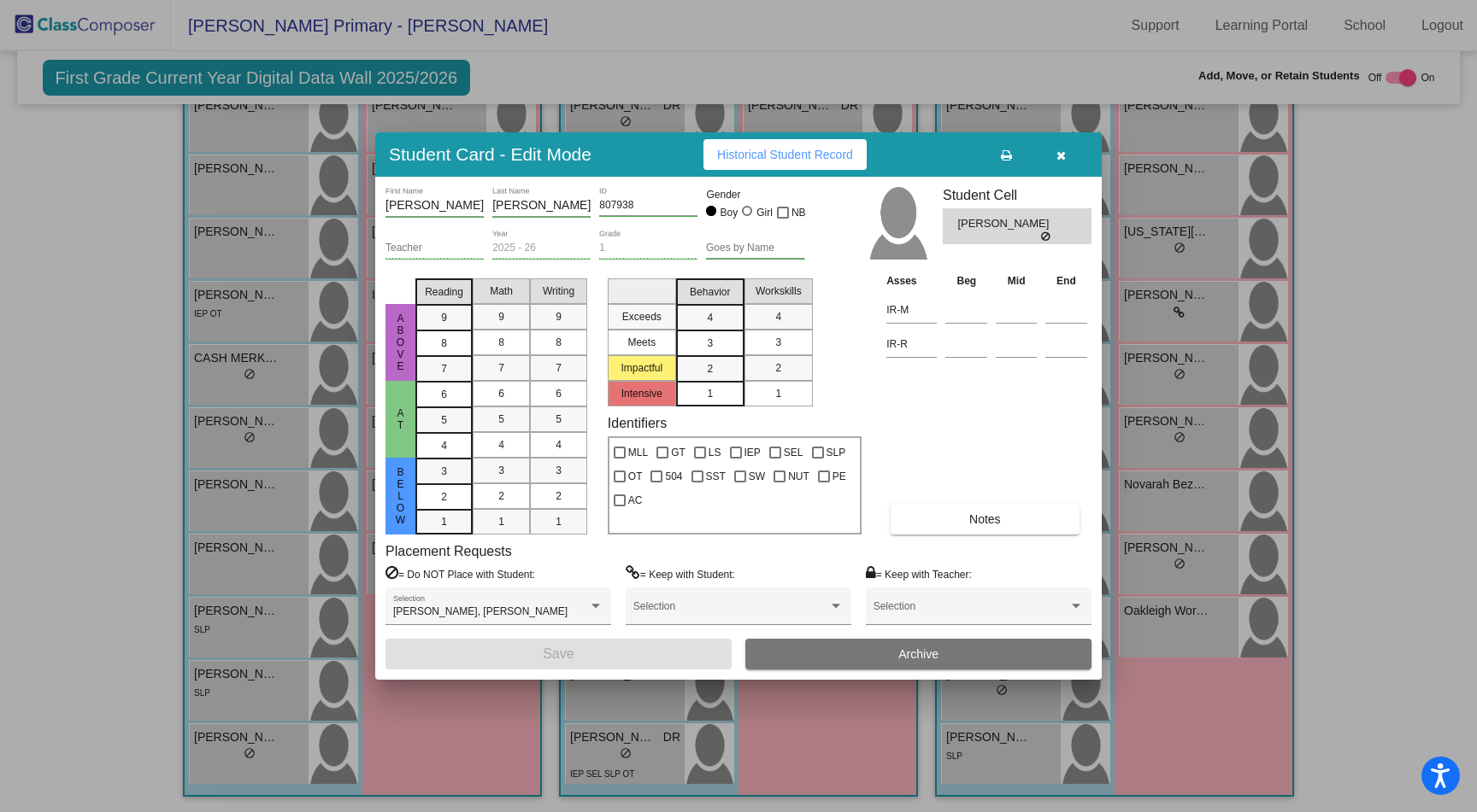
click at [712, 389] on span "1" at bounding box center [709, 394] width 6 height 15
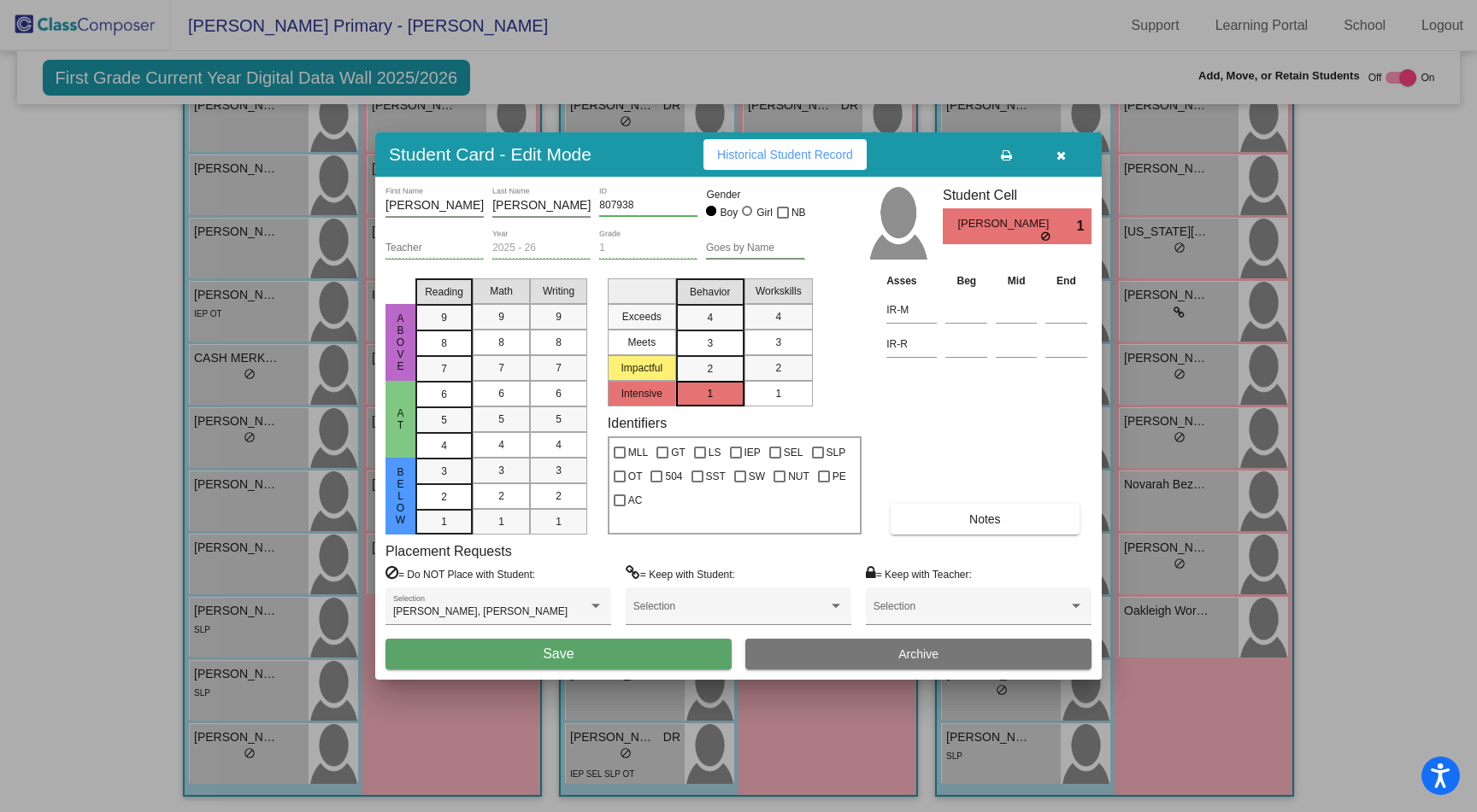
click at [778, 388] on span "1" at bounding box center [778, 394] width 6 height 15
click at [579, 658] on button "Save" at bounding box center [558, 654] width 346 height 31
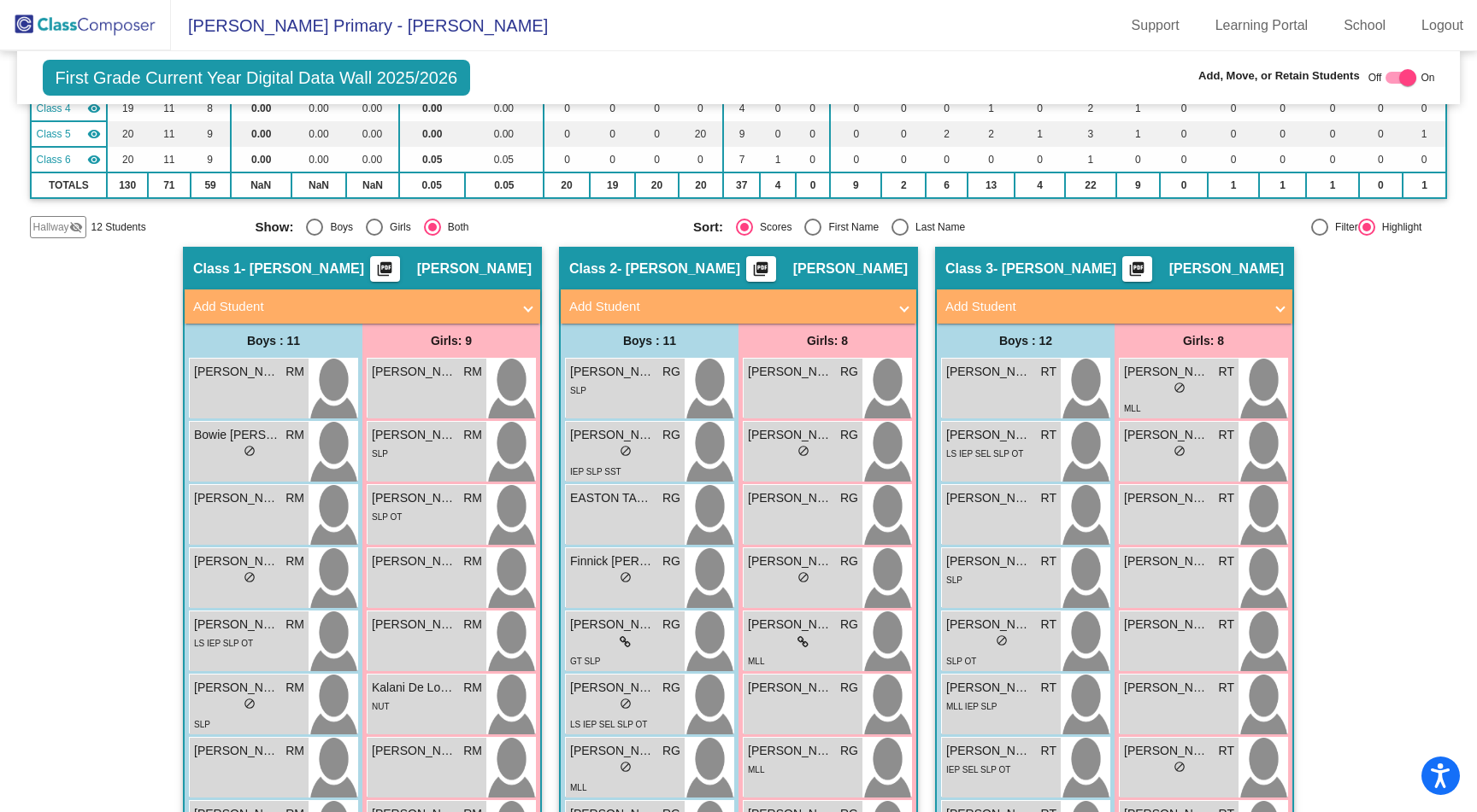
scroll to position [0, 0]
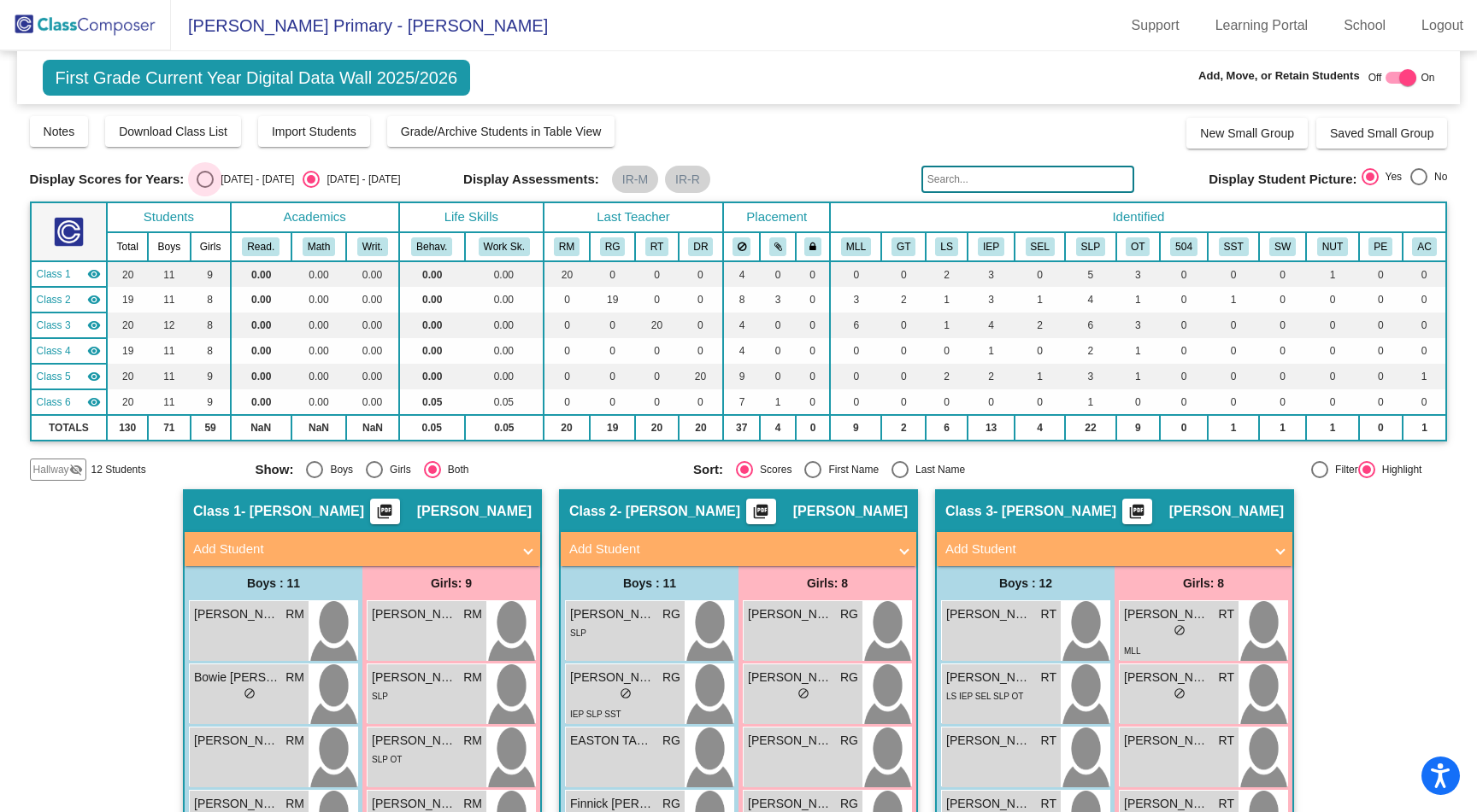
click at [206, 178] on div "Select an option" at bounding box center [205, 180] width 17 height 17
click at [205, 188] on input "[DATE] - [DATE]" at bounding box center [205, 188] width 1 height 1
radio input "true"
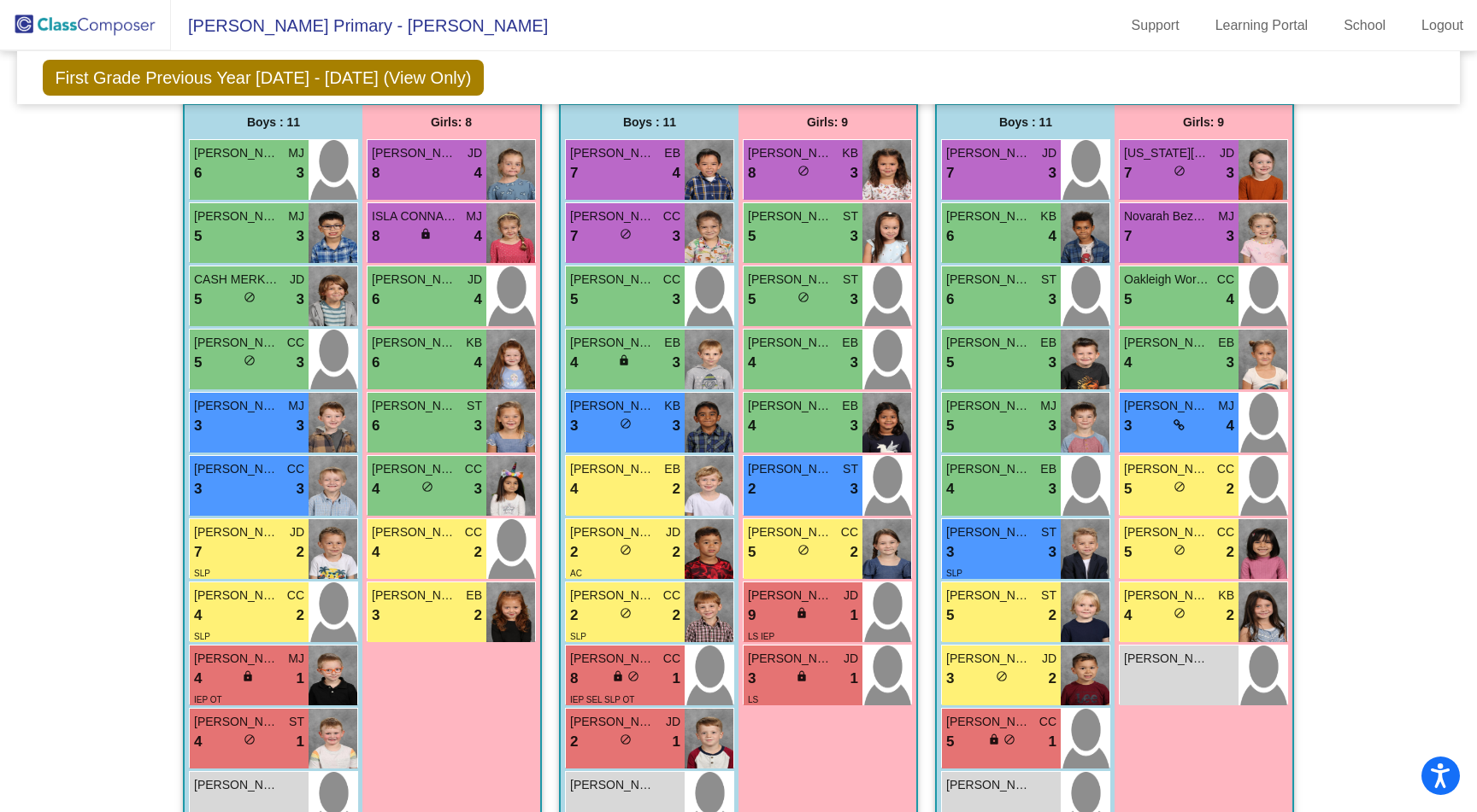
scroll to position [1334, 0]
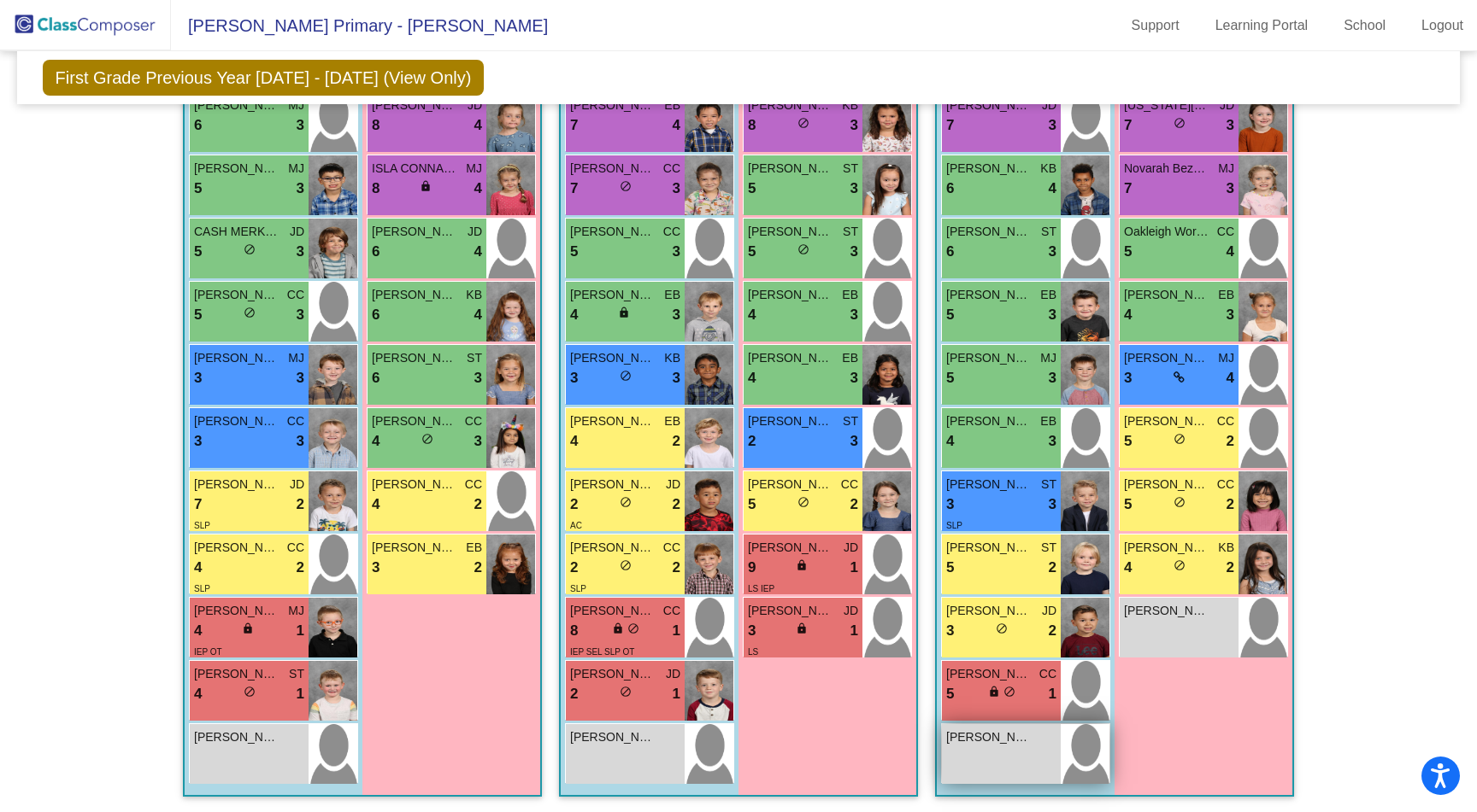
click at [1014, 761] on div "[PERSON_NAME] lock do_not_disturb_alt" at bounding box center [1001, 754] width 119 height 60
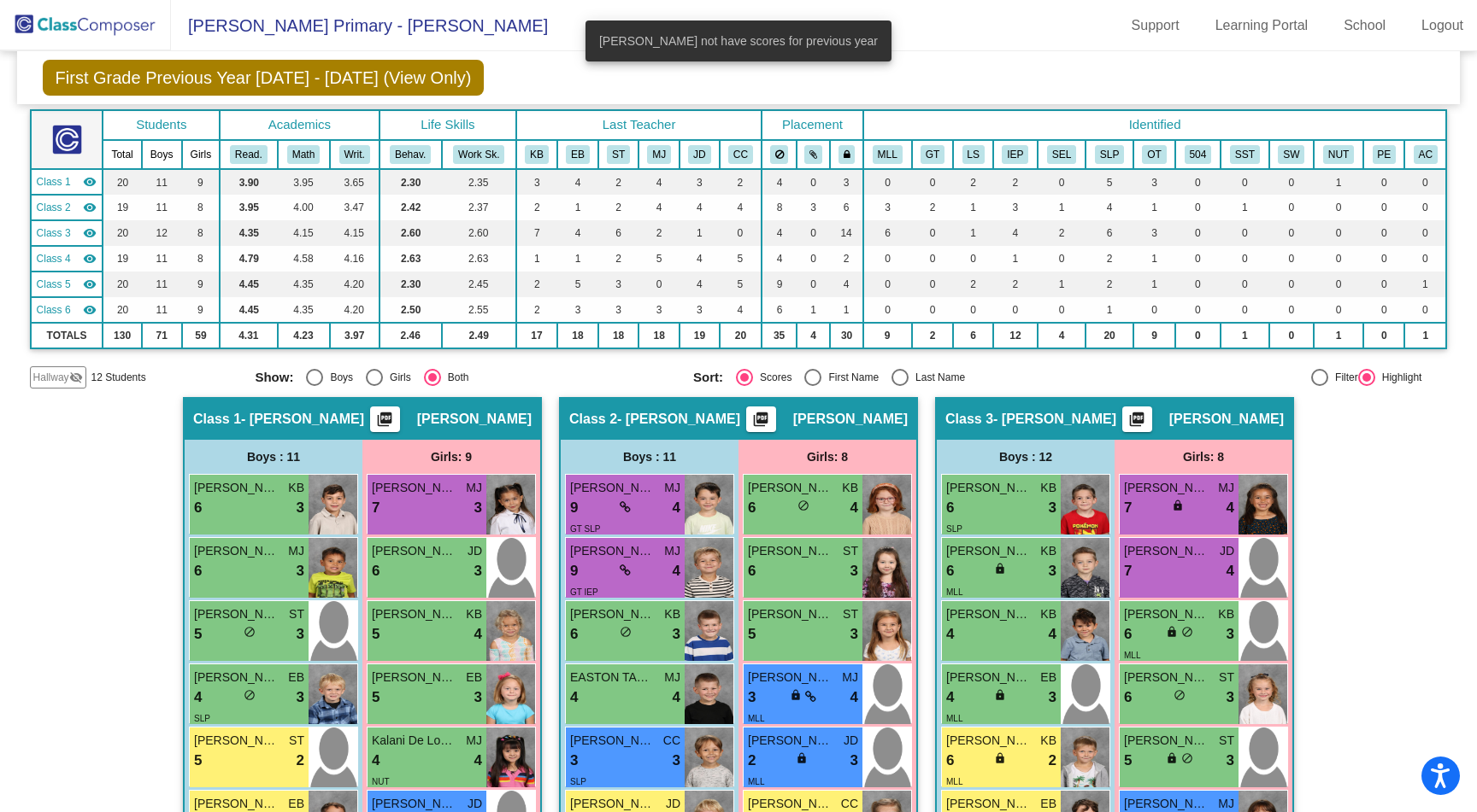
scroll to position [0, 0]
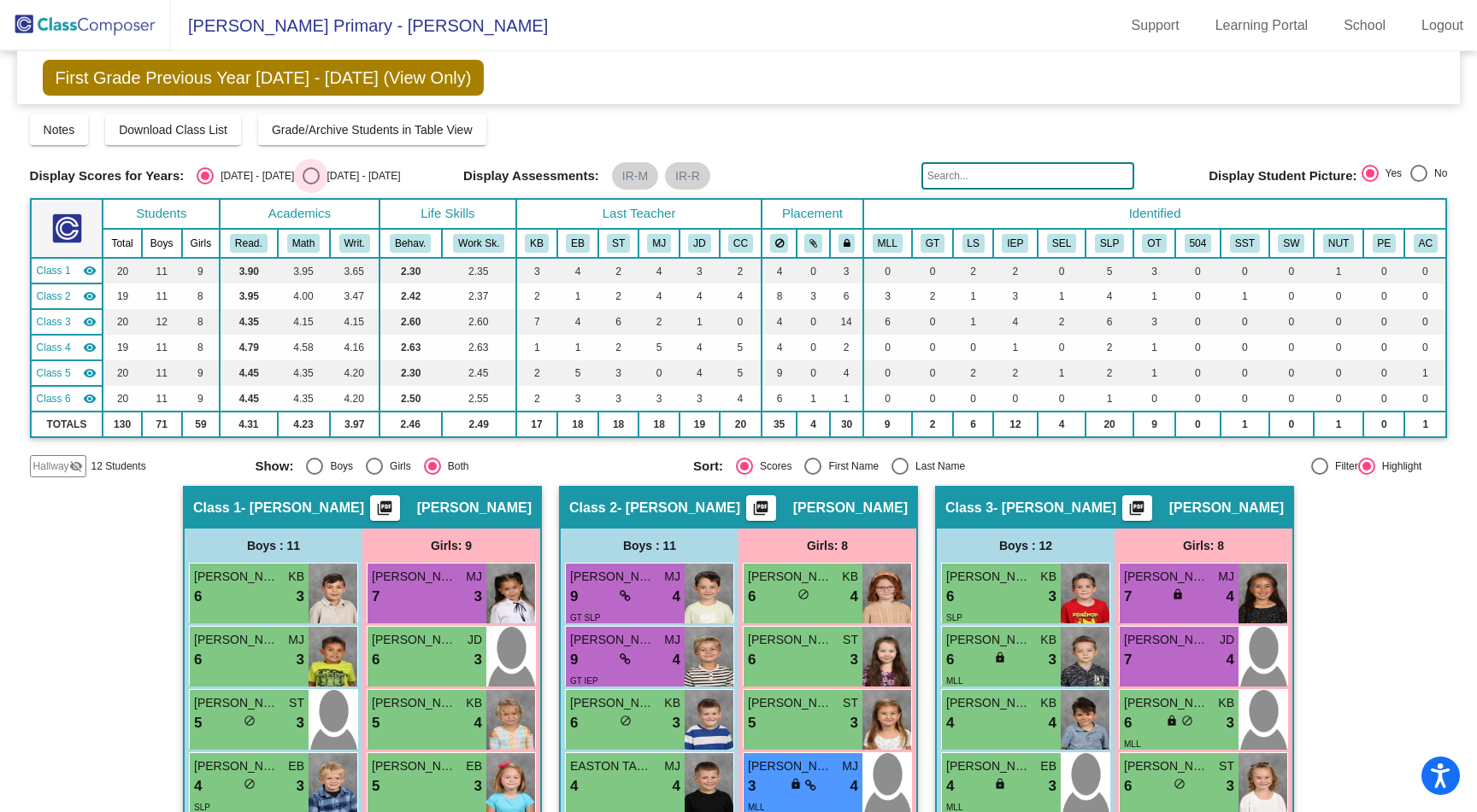
click at [303, 178] on div "Select an option" at bounding box center [311, 176] width 17 height 17
click at [310, 185] on input "[DATE] - [DATE]" at bounding box center [310, 185] width 1 height 1
radio input "true"
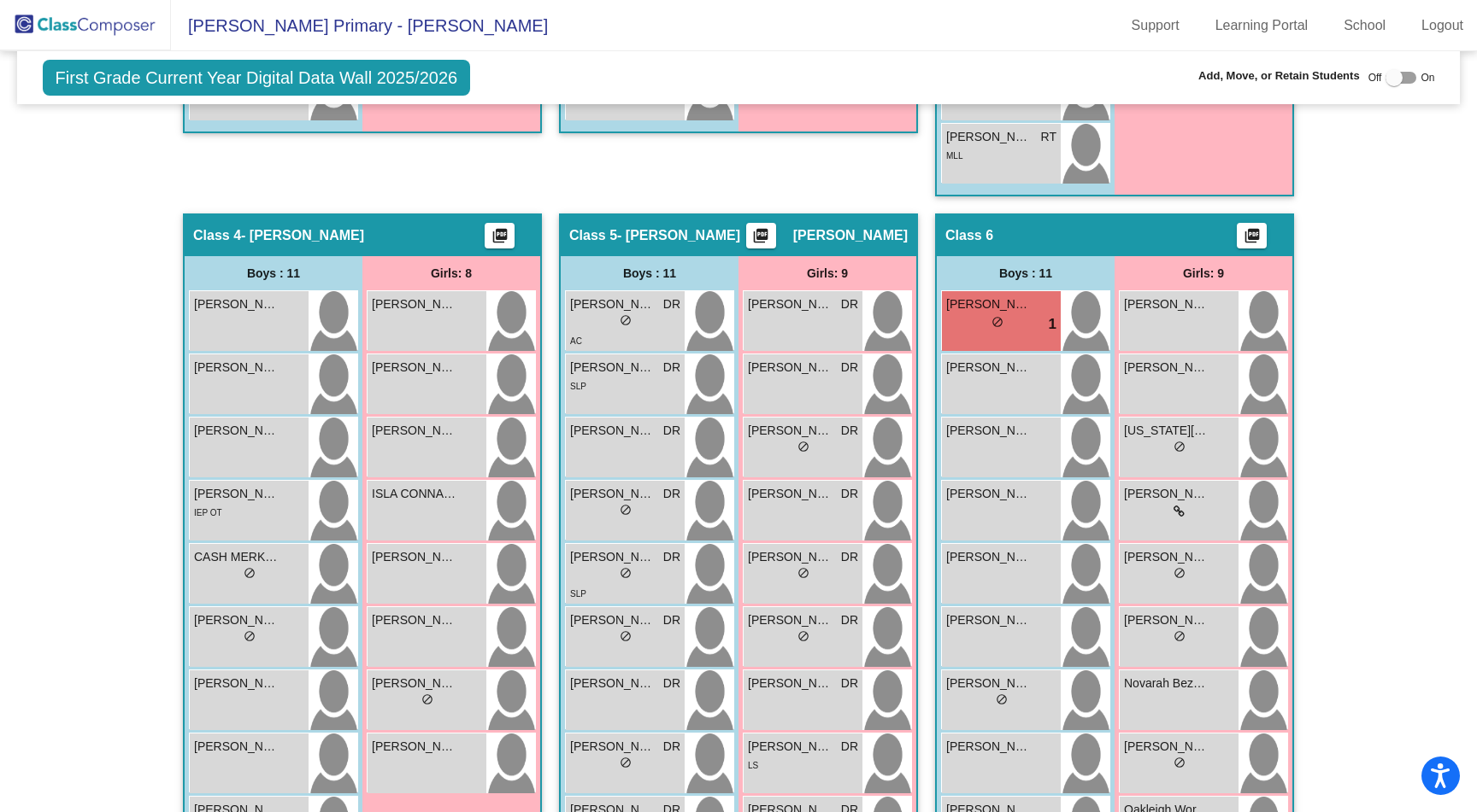
scroll to position [1136, 0]
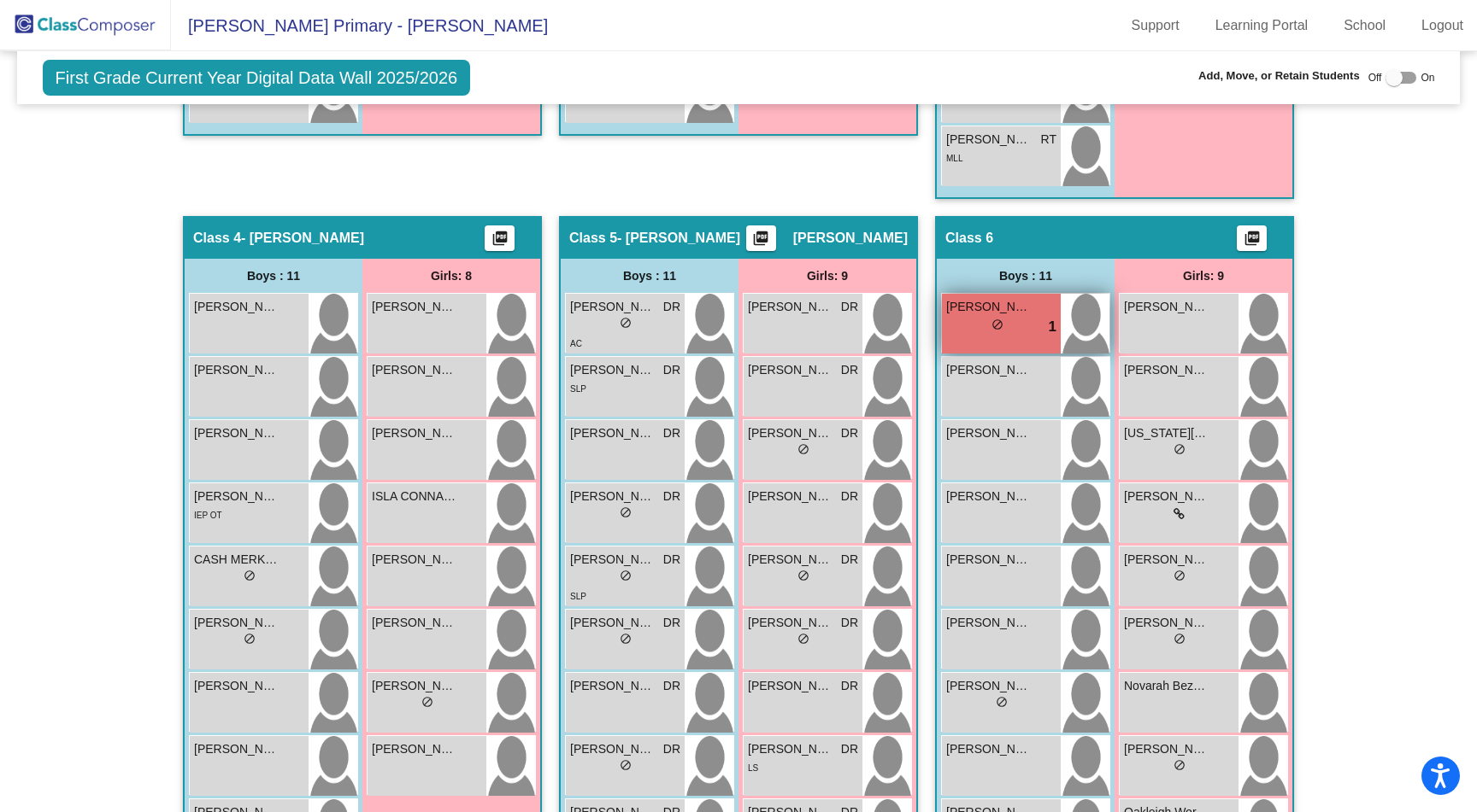
click at [1021, 321] on div "lock do_not_disturb_alt 1" at bounding box center [1001, 327] width 110 height 22
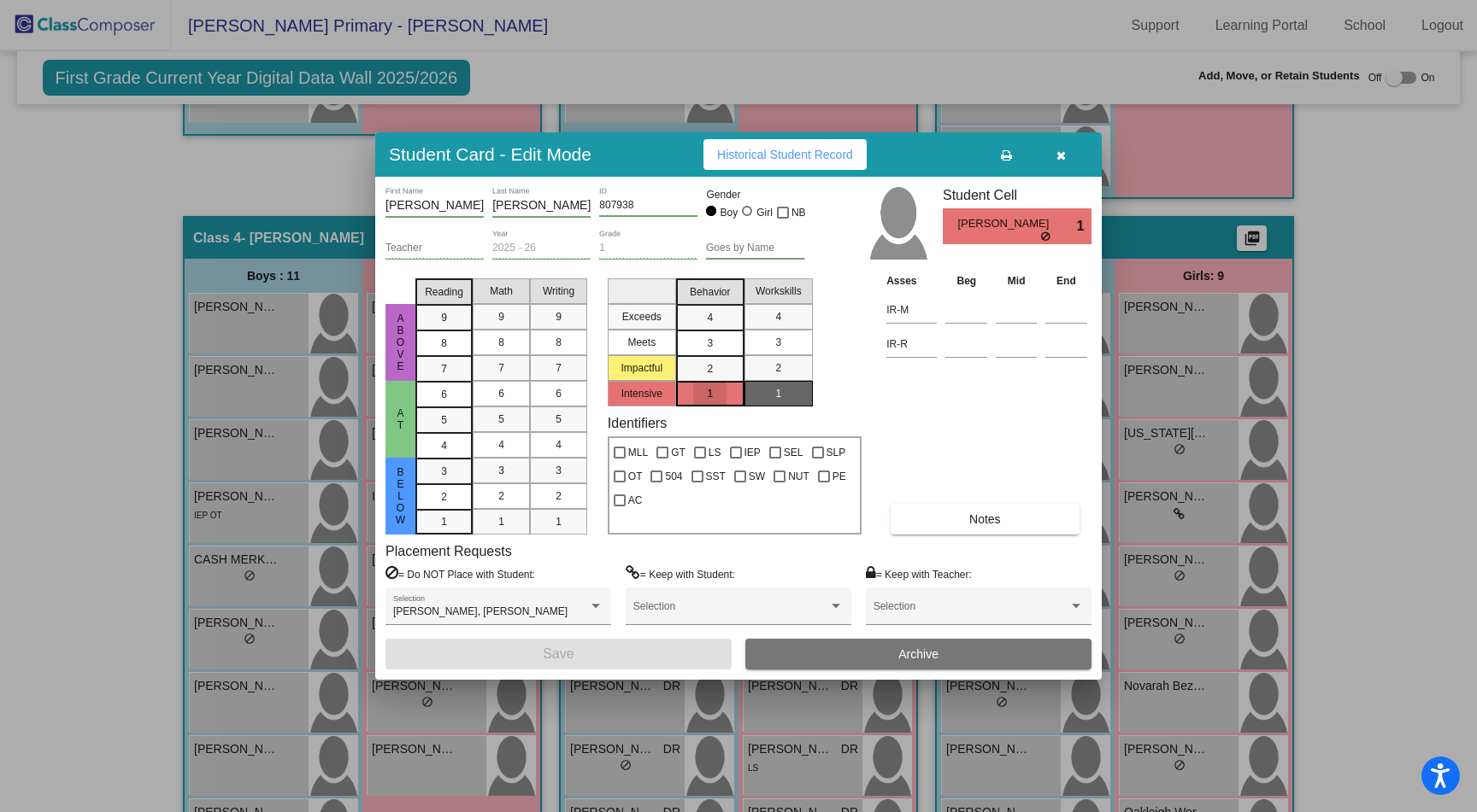
click at [724, 390] on div "1" at bounding box center [709, 394] width 34 height 26
click at [775, 389] on span "1" at bounding box center [778, 394] width 6 height 15
click at [1063, 156] on icon "button" at bounding box center [1061, 156] width 9 height 12
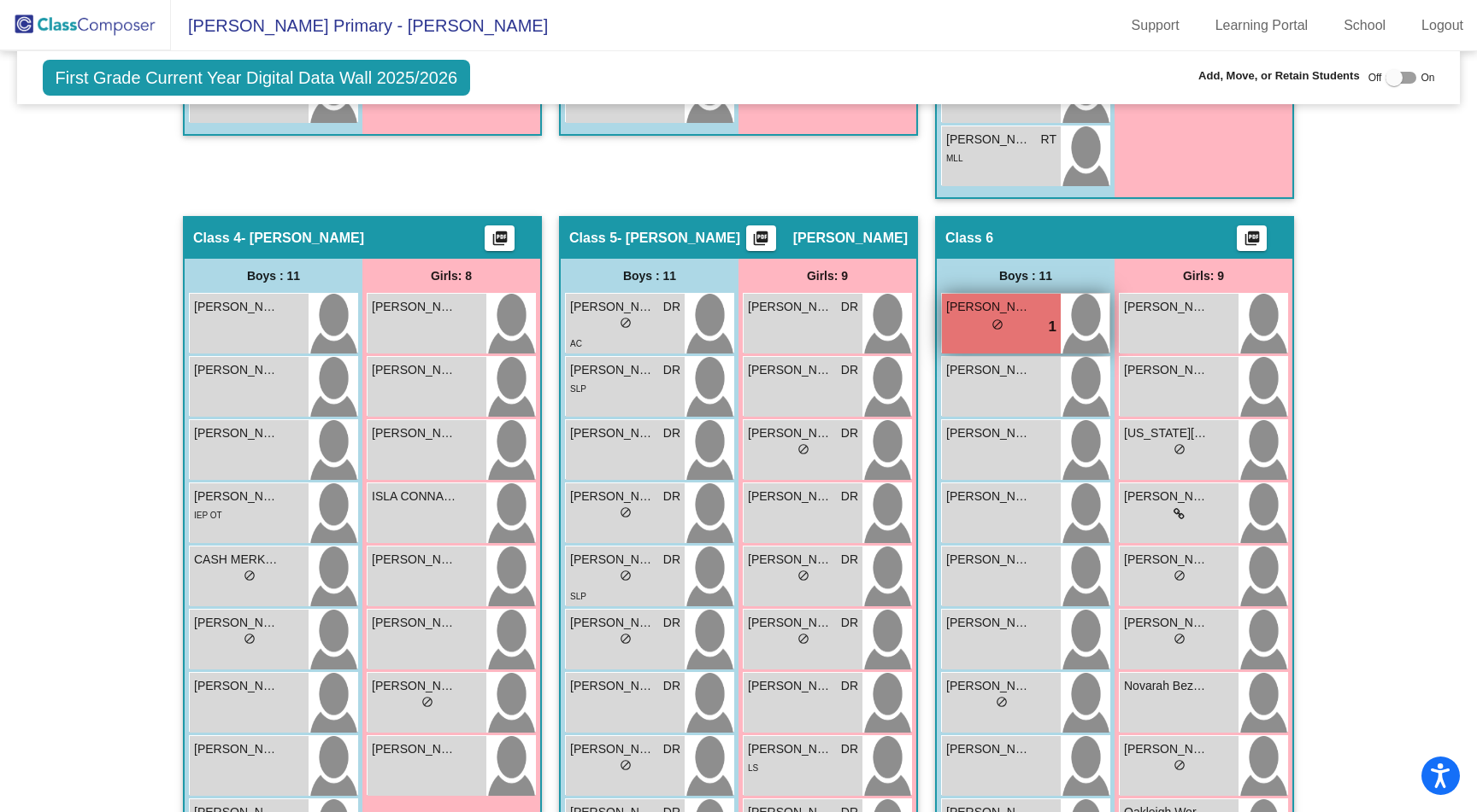
click at [1012, 320] on div "lock do_not_disturb_alt 1" at bounding box center [1001, 327] width 110 height 22
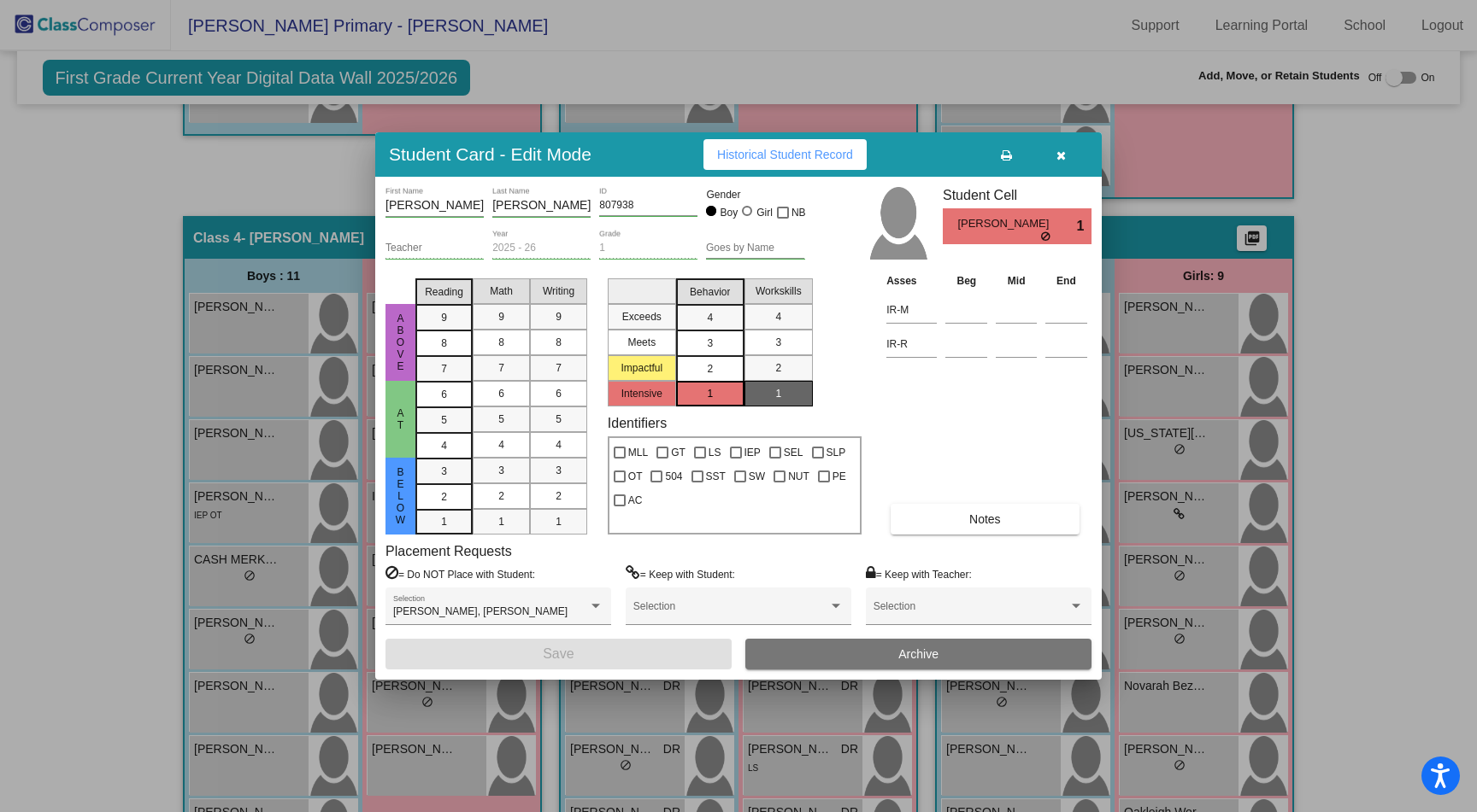
click at [716, 361] on div "2" at bounding box center [709, 369] width 34 height 26
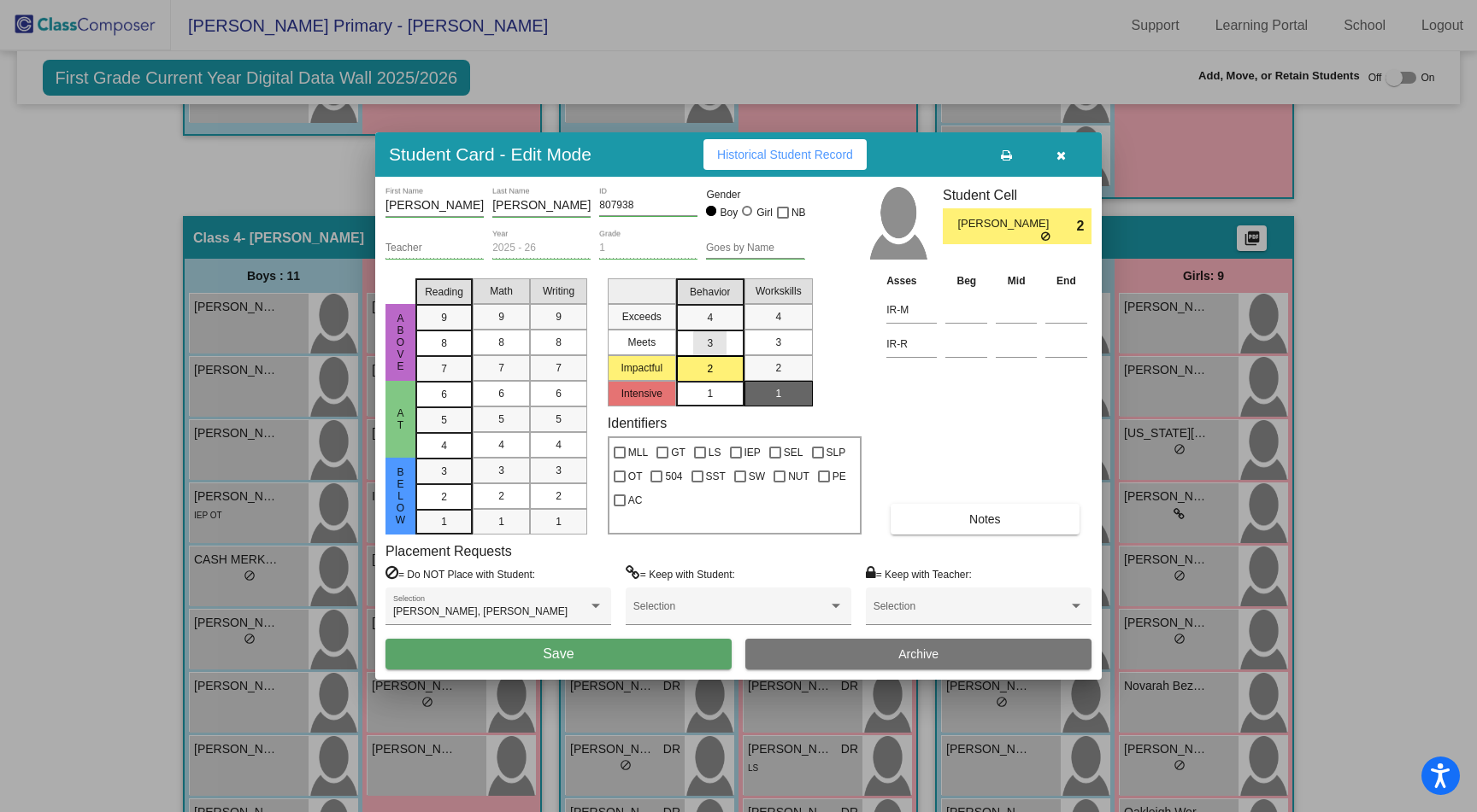
click at [716, 344] on div "3" at bounding box center [709, 344] width 34 height 26
click at [760, 346] on mat-list-option "3" at bounding box center [779, 343] width 69 height 26
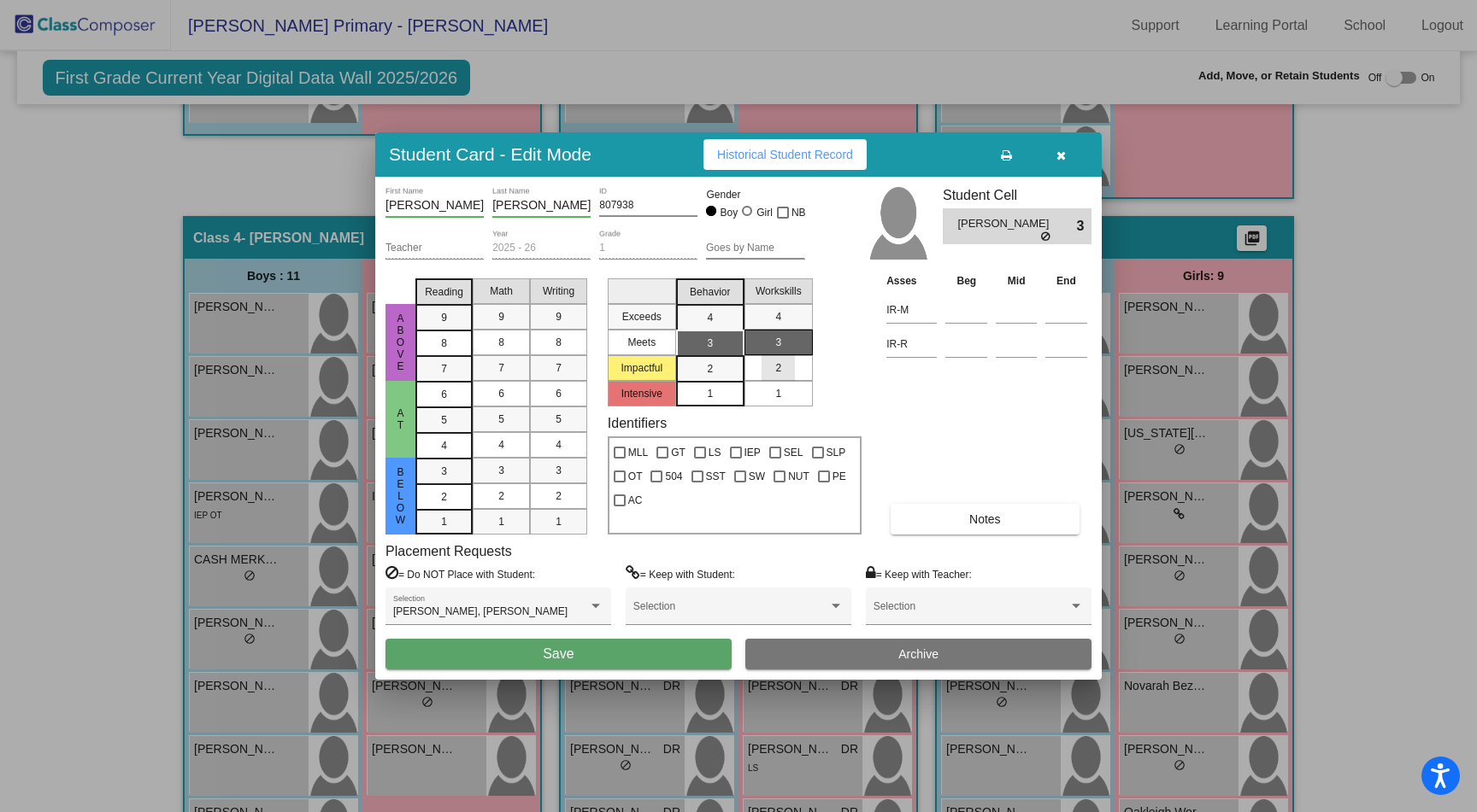
click at [763, 366] on div "2" at bounding box center [778, 368] width 34 height 26
click at [761, 384] on mat-list-option "1" at bounding box center [779, 394] width 69 height 26
click at [732, 383] on mat-list-option "1" at bounding box center [710, 394] width 69 height 26
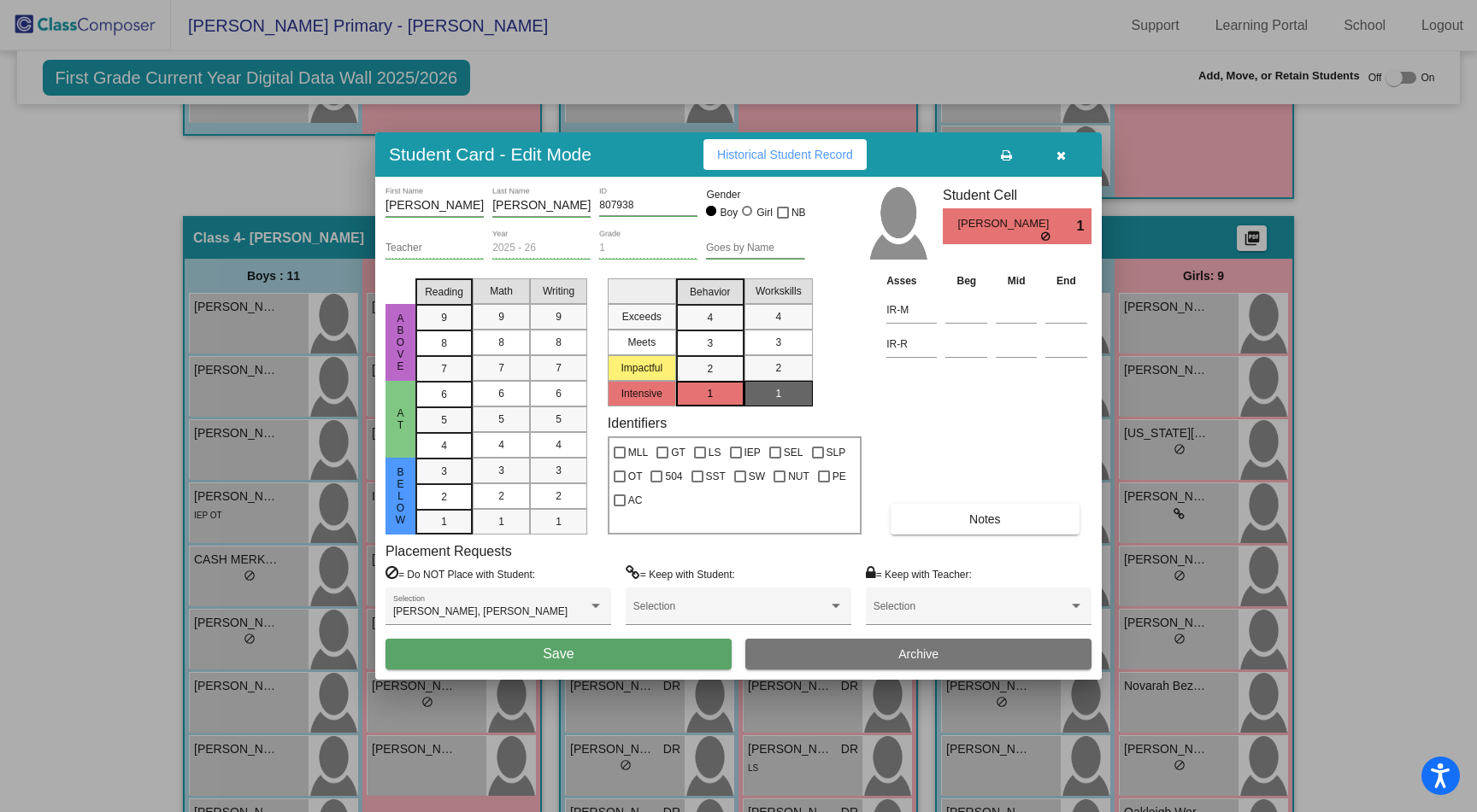
click at [651, 395] on mat-selection-list "Exceeds Meets Impactful Intensive" at bounding box center [642, 339] width 69 height 135
click at [707, 394] on span "1" at bounding box center [709, 394] width 6 height 15
click at [777, 395] on span "1" at bounding box center [778, 394] width 6 height 15
click at [585, 658] on button "Save" at bounding box center [558, 654] width 346 height 31
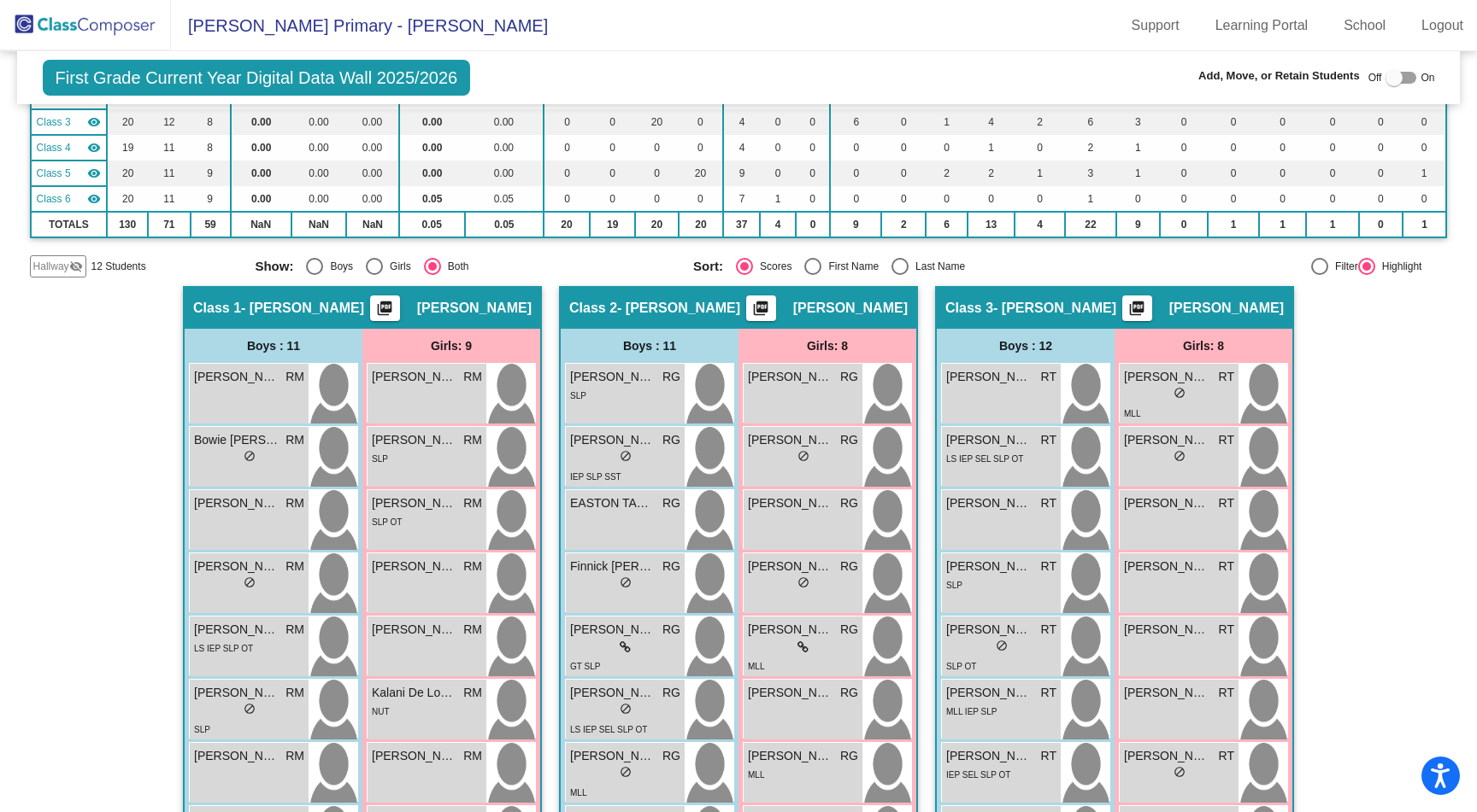
scroll to position [0, 0]
